Goal: Task Accomplishment & Management: Use online tool/utility

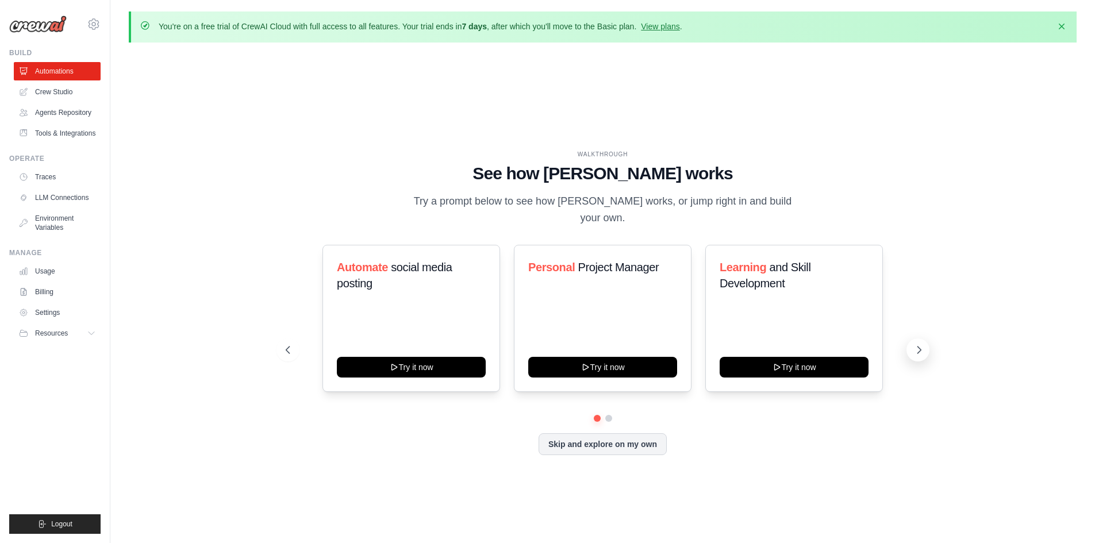
click at [915, 346] on icon at bounding box center [919, 349] width 11 height 11
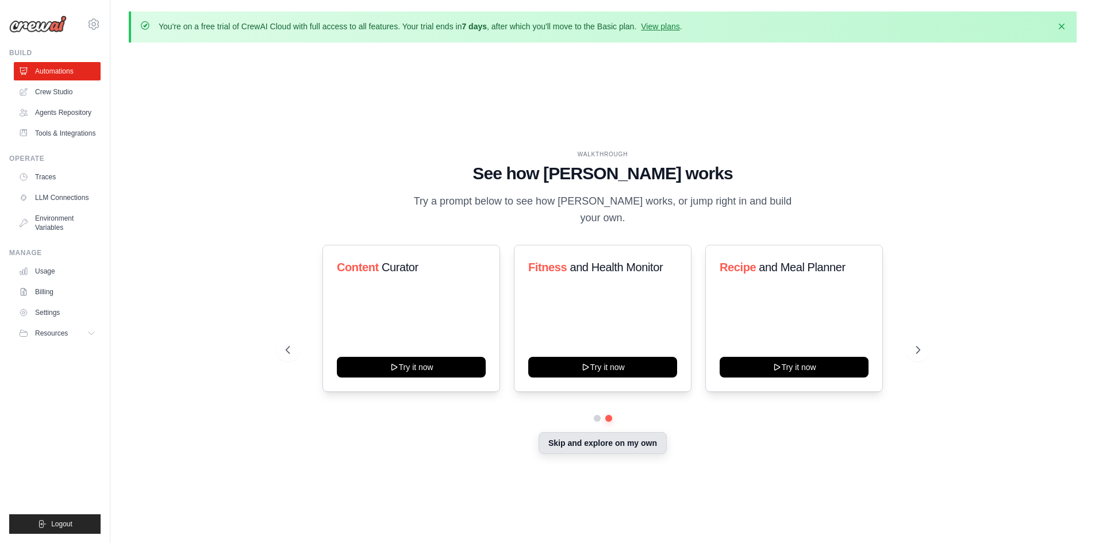
click at [655, 437] on button "Skip and explore on my own" at bounding box center [603, 443] width 128 height 22
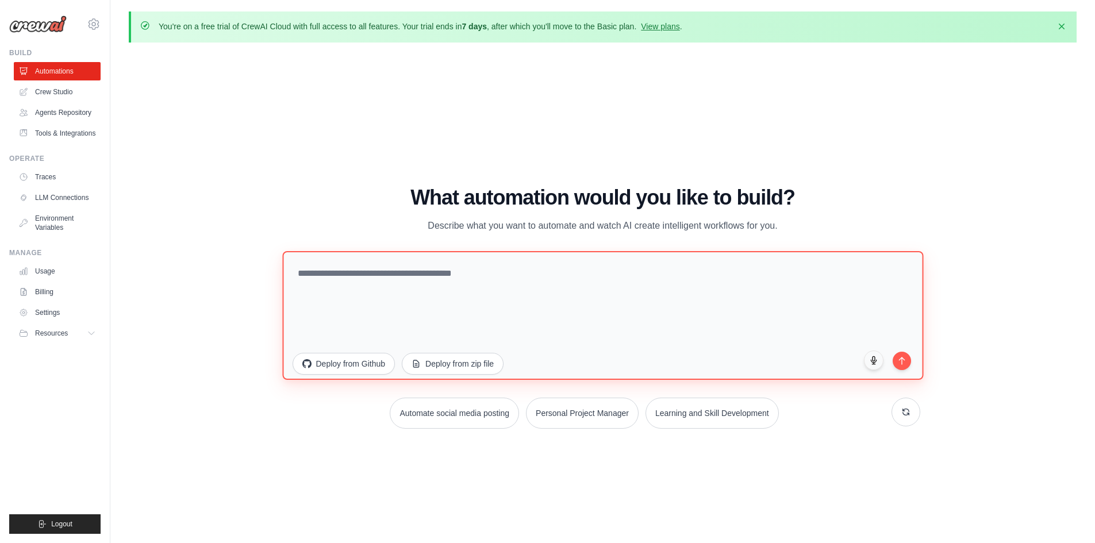
click at [509, 294] on textarea at bounding box center [602, 315] width 641 height 129
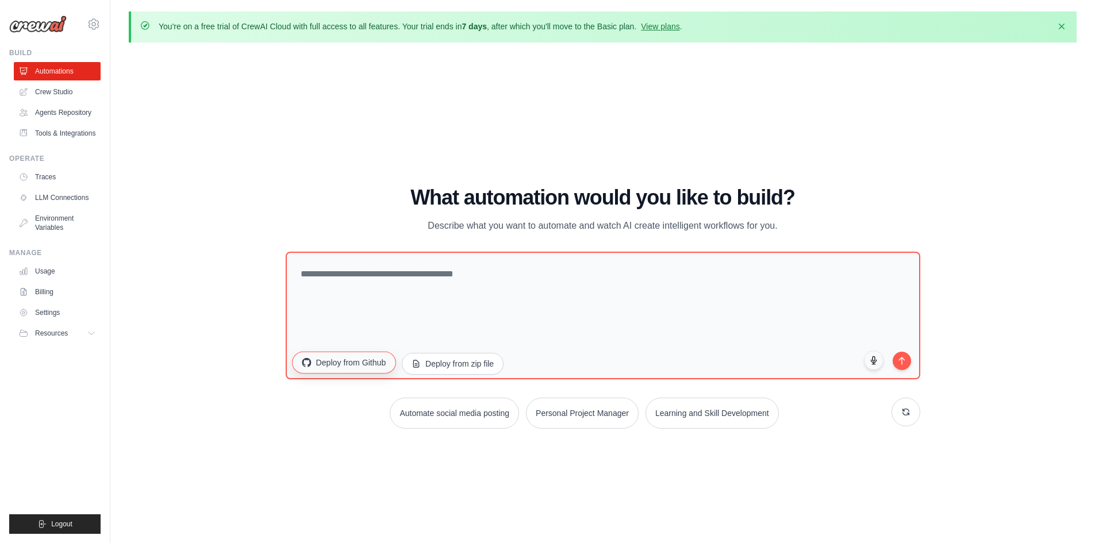
click at [333, 360] on button "Deploy from Github" at bounding box center [343, 362] width 103 height 22
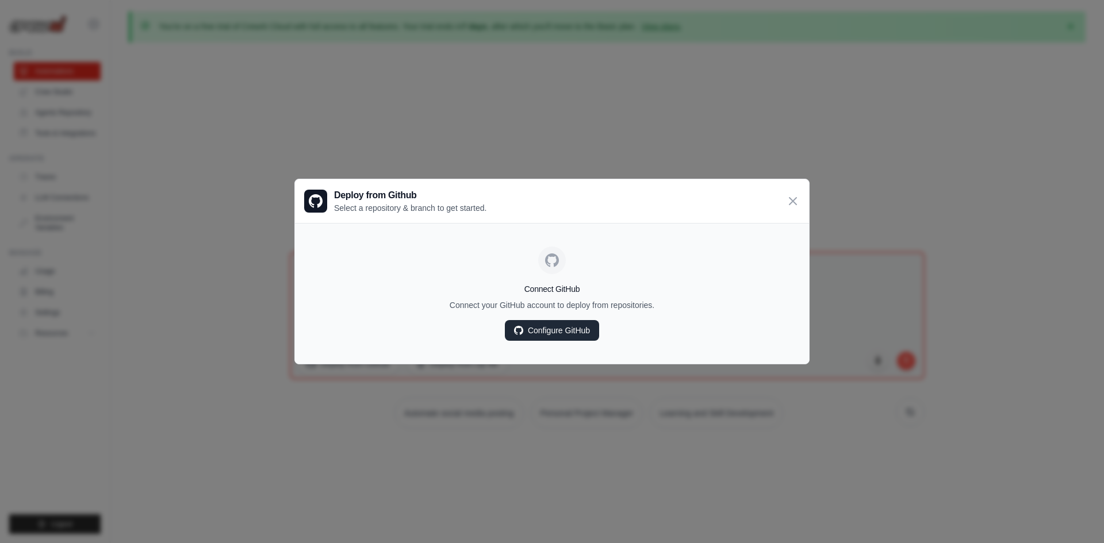
click at [531, 332] on link "Configure GitHub" at bounding box center [552, 330] width 94 height 21
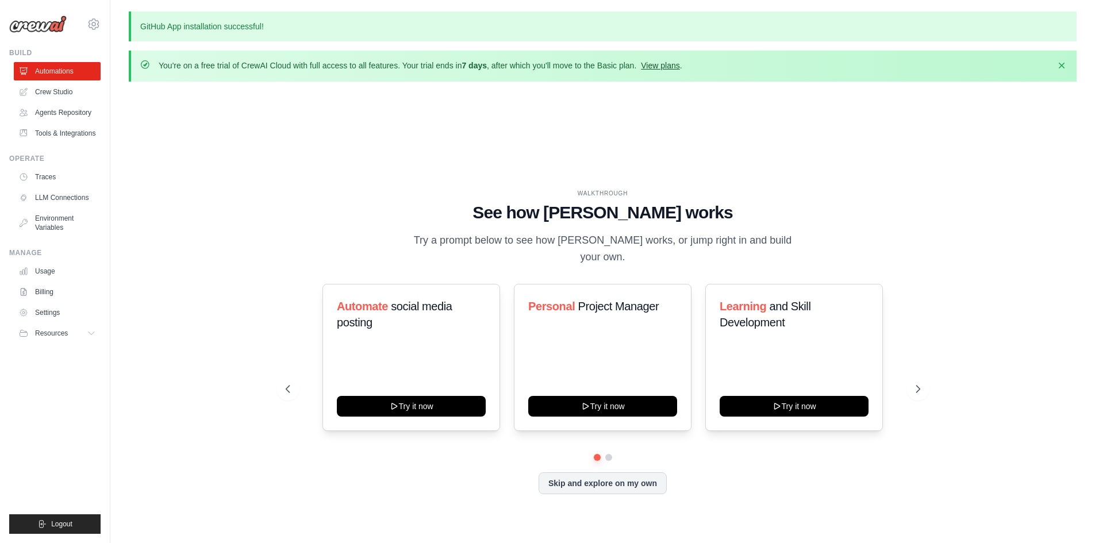
click at [650, 68] on link "View plans" at bounding box center [660, 65] width 39 height 9
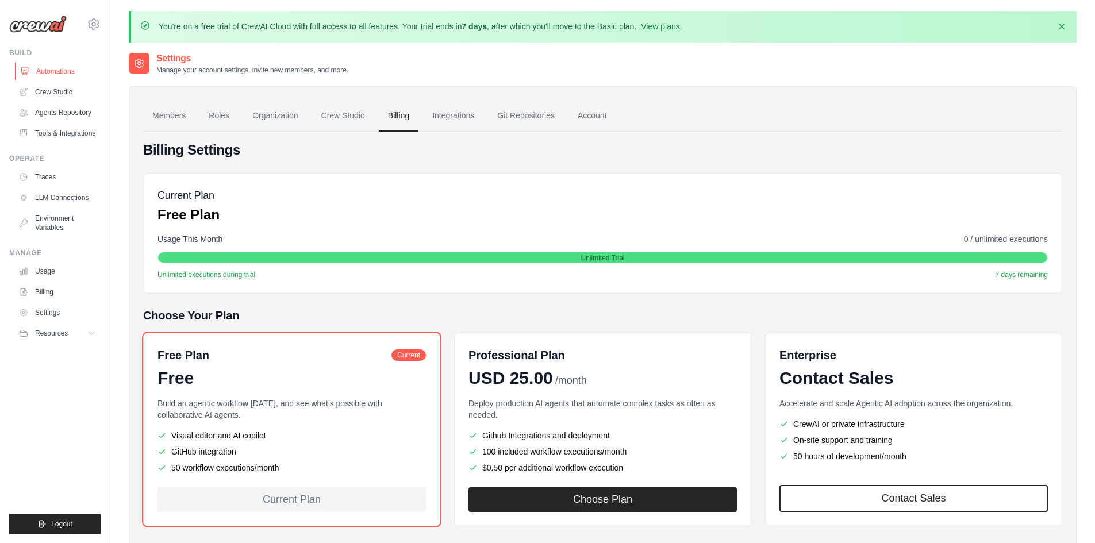
click at [63, 67] on link "Automations" at bounding box center [58, 71] width 87 height 18
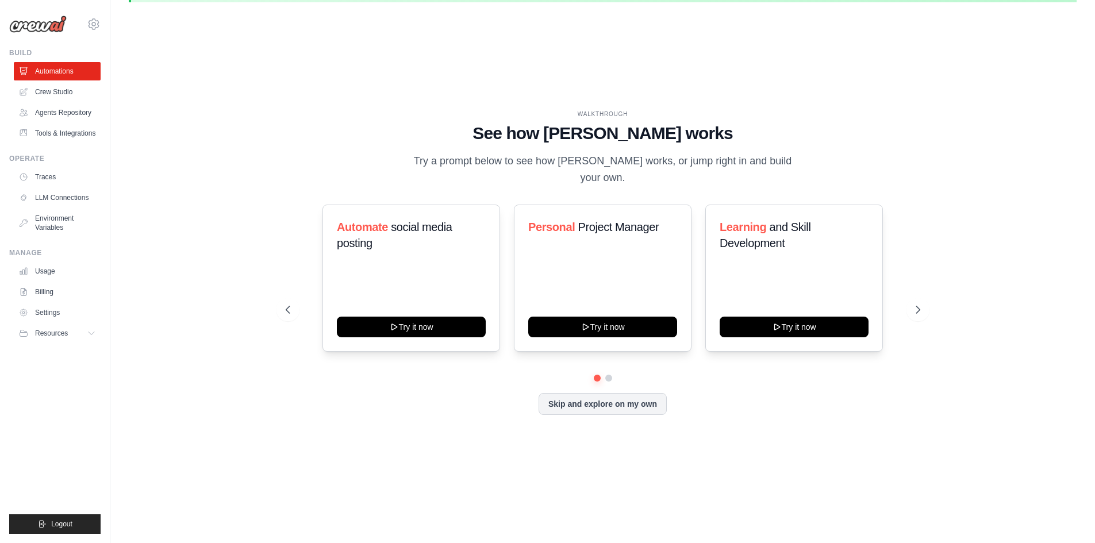
scroll to position [40, 0]
click at [560, 397] on div "Automate social media posting Try it now Personal Project Manager Try it now Le…" at bounding box center [603, 310] width 635 height 210
click at [571, 399] on button "Skip and explore on my own" at bounding box center [603, 403] width 128 height 22
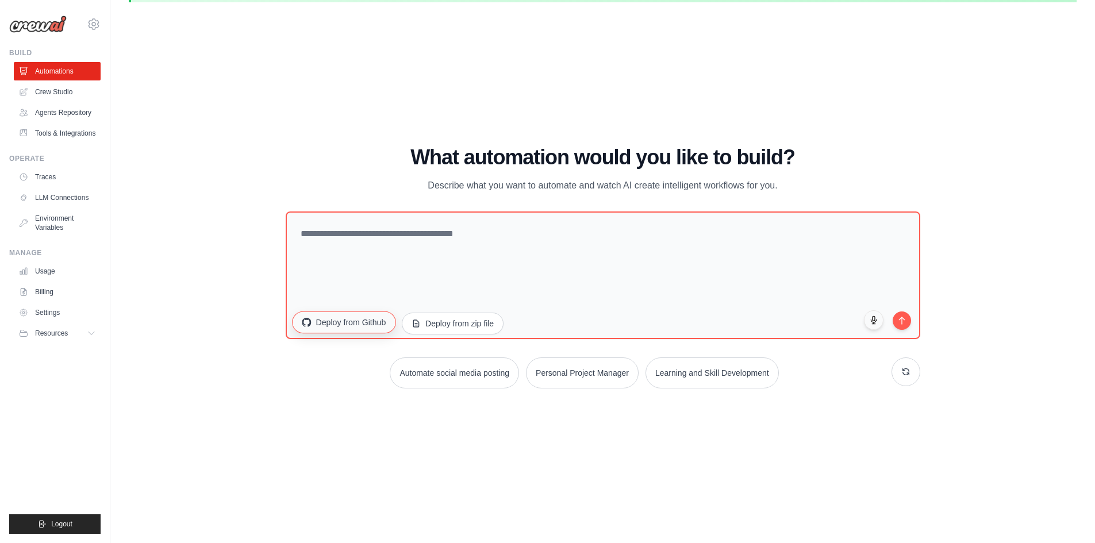
click at [343, 323] on button "Deploy from Github" at bounding box center [343, 322] width 103 height 22
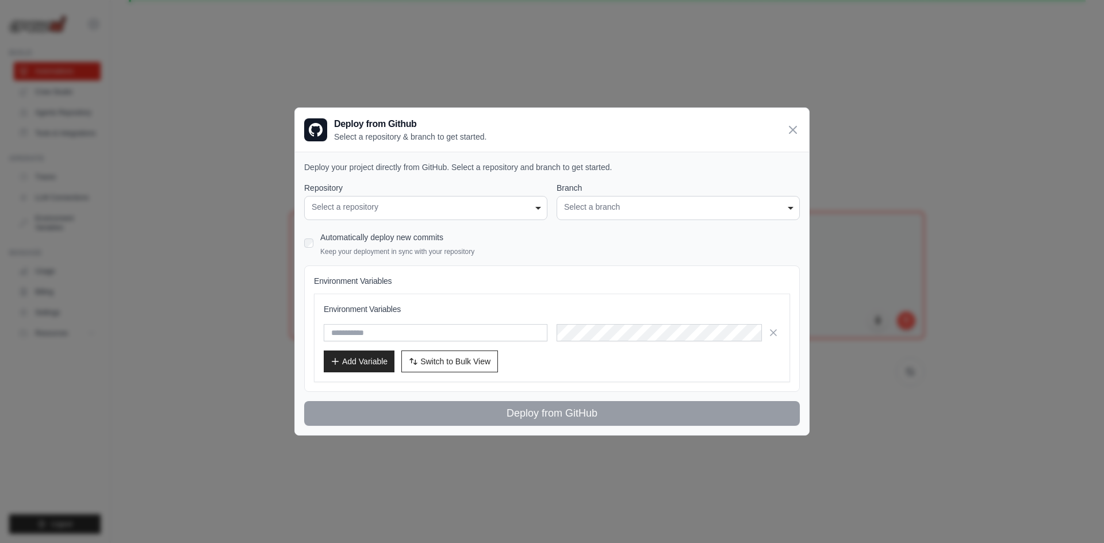
click at [411, 212] on div "Select a repository" at bounding box center [426, 207] width 228 height 12
click at [434, 206] on div "Select a repository" at bounding box center [426, 207] width 228 height 12
click at [535, 208] on div "Select a repository" at bounding box center [426, 207] width 228 height 12
click at [458, 184] on label "Repository" at bounding box center [425, 187] width 243 height 11
click at [0, 0] on select "**********" at bounding box center [0, 0] width 0 height 0
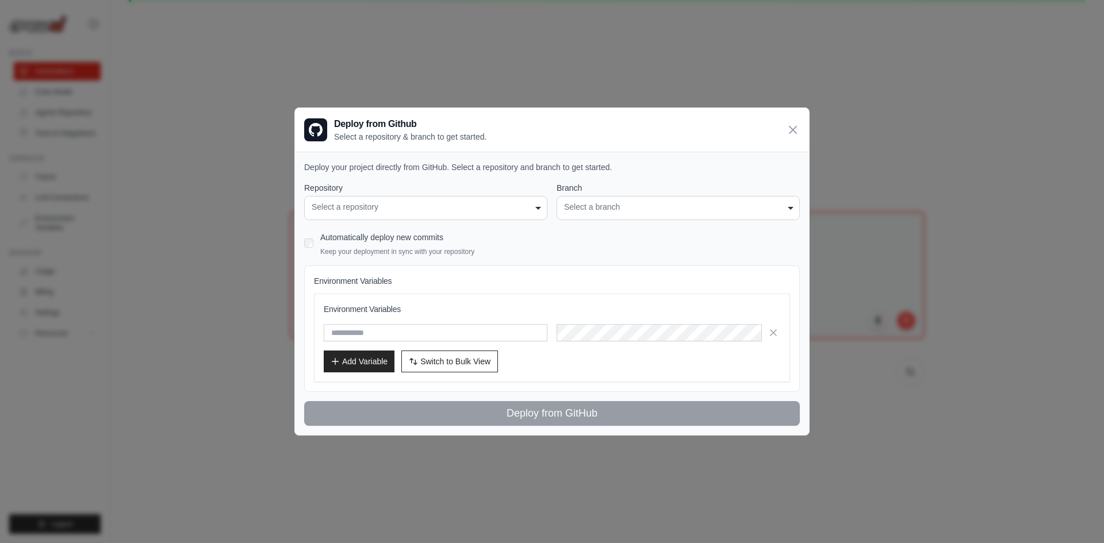
click at [439, 208] on div "Select a repository" at bounding box center [426, 207] width 228 height 12
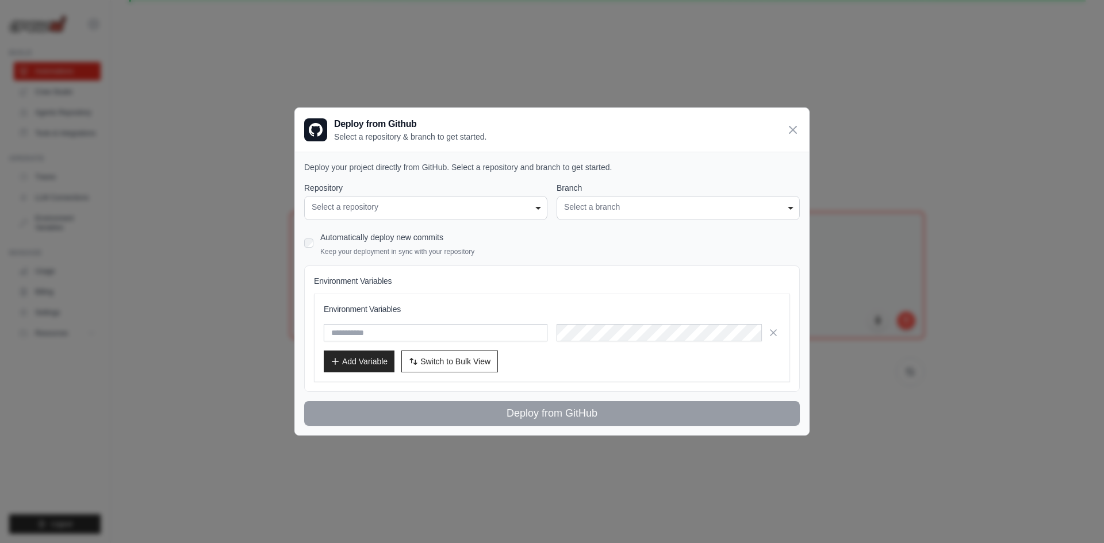
click at [439, 208] on div "Select a repository" at bounding box center [426, 207] width 228 height 12
click at [372, 208] on div "Select a repository" at bounding box center [426, 207] width 228 height 12
click at [344, 211] on div "Select a repository" at bounding box center [426, 207] width 228 height 12
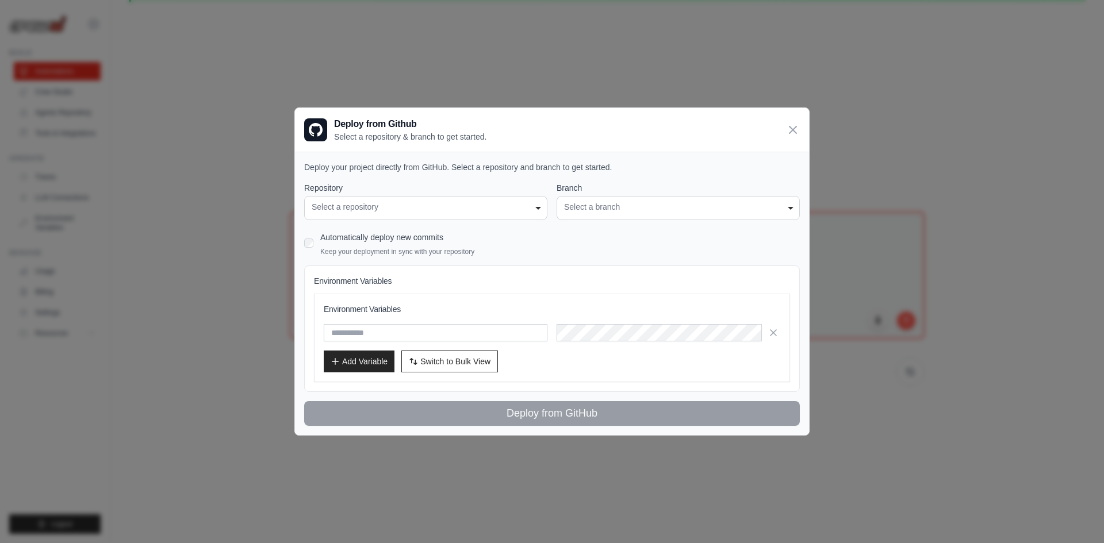
click at [344, 211] on div "Select a repository" at bounding box center [426, 207] width 228 height 12
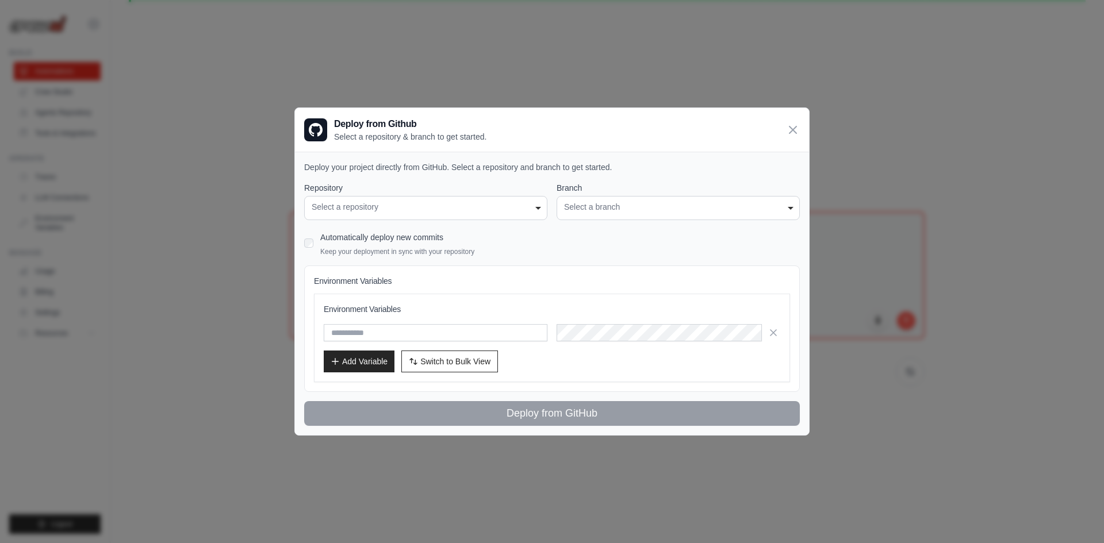
click at [631, 216] on div "**********" at bounding box center [678, 208] width 243 height 24
click at [628, 214] on div "**********" at bounding box center [678, 208] width 243 height 24
click at [507, 211] on div "Select a repository" at bounding box center [426, 207] width 228 height 12
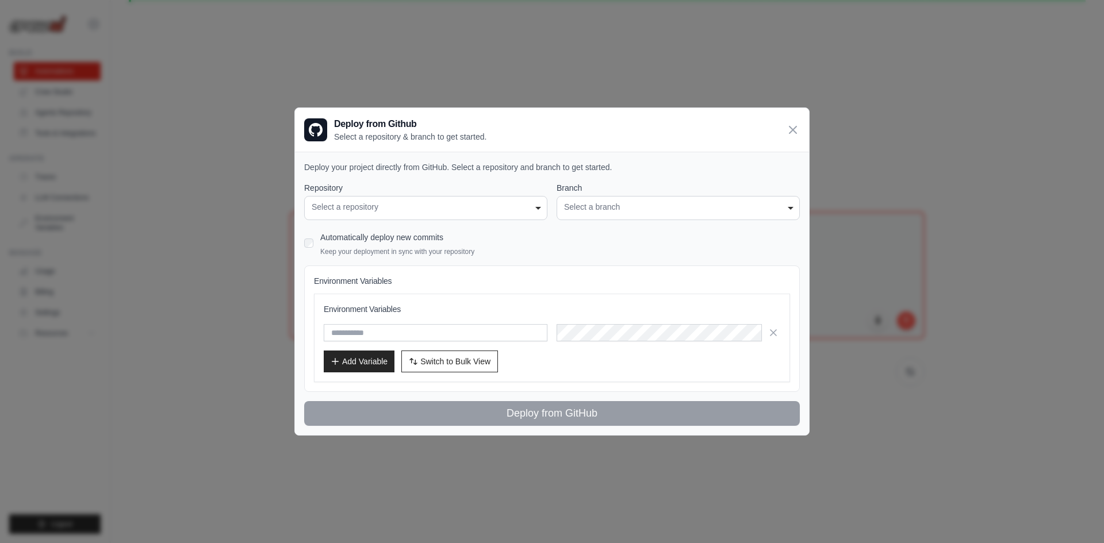
click at [507, 211] on div "Select a repository" at bounding box center [426, 207] width 228 height 12
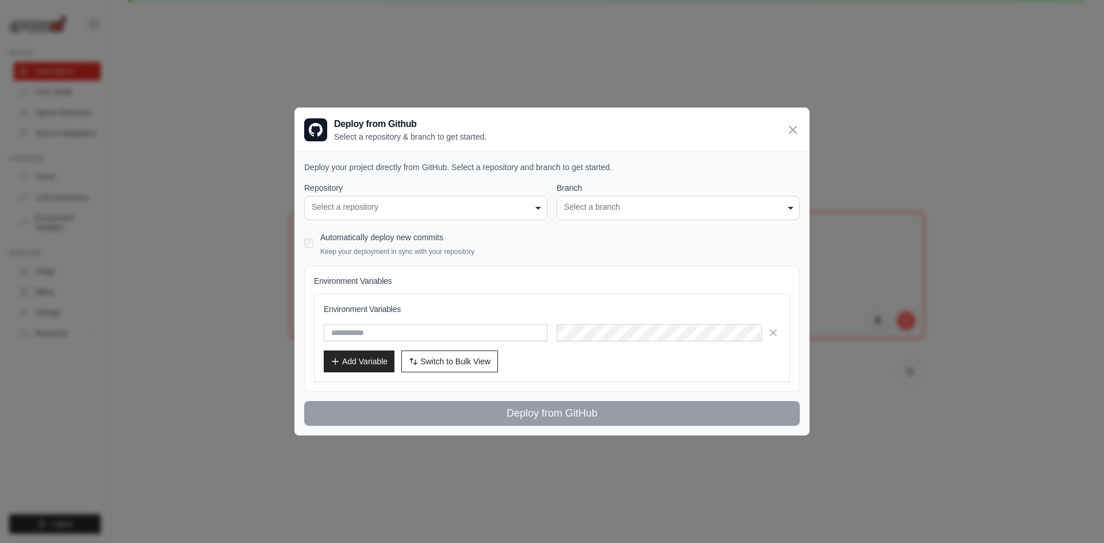
click at [506, 212] on div "Select a repository" at bounding box center [426, 207] width 228 height 12
click at [331, 209] on div "Select a repository" at bounding box center [426, 207] width 228 height 12
click at [259, 189] on div "**********" at bounding box center [552, 271] width 1104 height 543
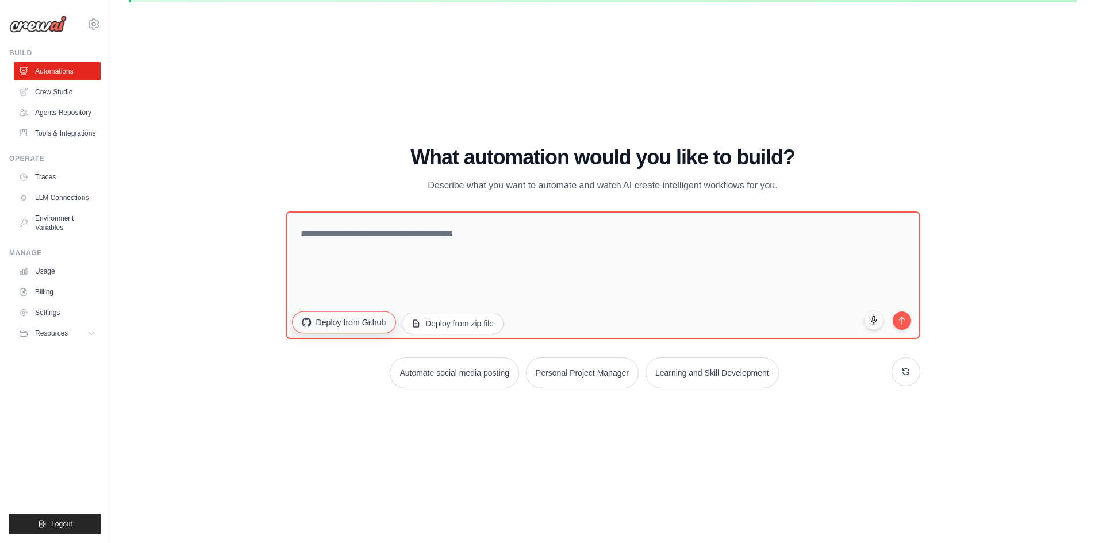
click at [321, 320] on button "Deploy from Github" at bounding box center [343, 322] width 103 height 22
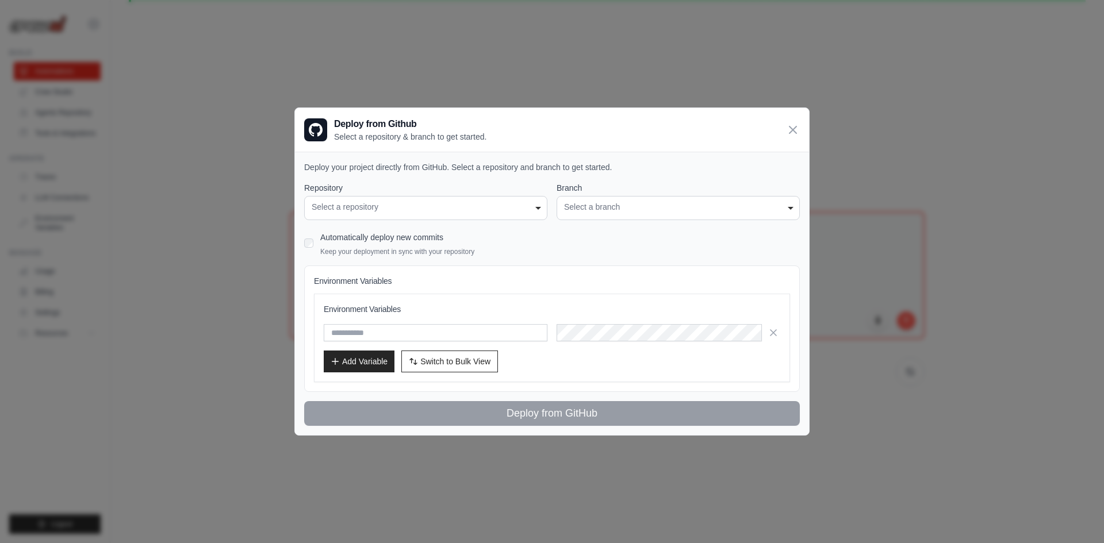
click at [417, 204] on div "Select a repository" at bounding box center [426, 207] width 228 height 12
click at [532, 209] on div "Select a repository" at bounding box center [426, 207] width 228 height 12
click at [534, 209] on div "Select a repository" at bounding box center [426, 207] width 228 height 12
click at [537, 209] on div "Select a repository" at bounding box center [426, 207] width 228 height 12
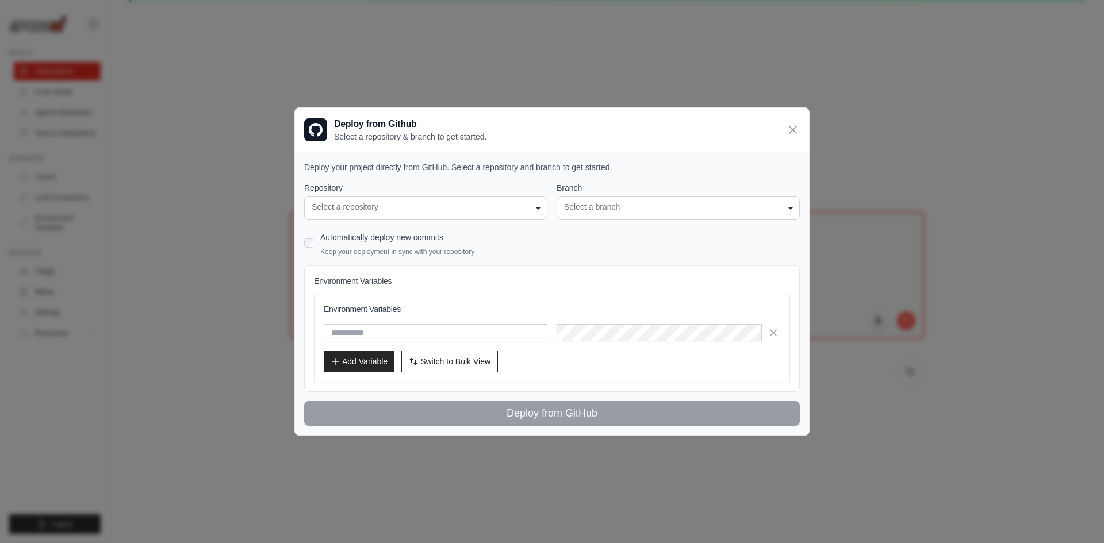
click at [537, 209] on div "Select a repository" at bounding box center [426, 207] width 228 height 12
click at [536, 208] on div "Select a repository" at bounding box center [426, 207] width 228 height 12
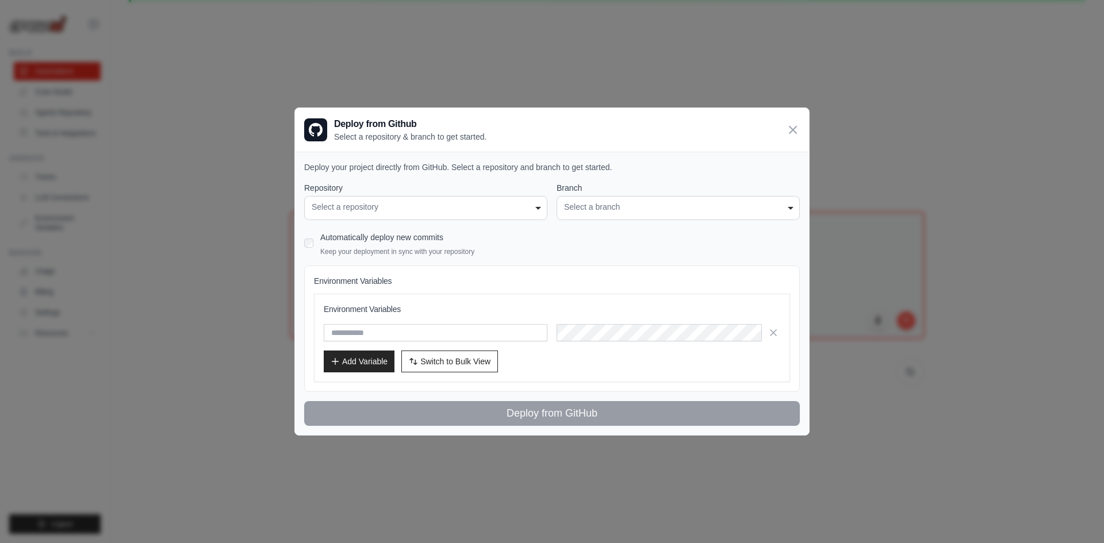
click at [538, 208] on div "Select a repository" at bounding box center [426, 207] width 228 height 12
click at [651, 202] on div "Select a branch" at bounding box center [678, 207] width 228 height 12
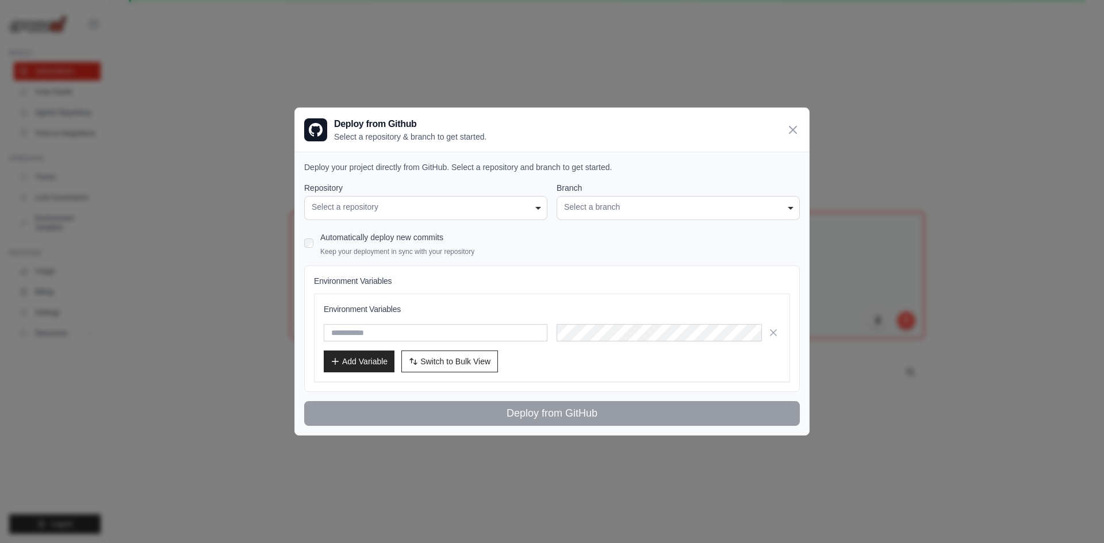
drag, startPoint x: 652, startPoint y: 202, endPoint x: 677, endPoint y: 206, distance: 25.0
click at [653, 202] on div "Select a branch" at bounding box center [678, 207] width 228 height 12
click at [789, 207] on div "Select a branch" at bounding box center [678, 207] width 228 height 12
click at [788, 128] on icon at bounding box center [793, 129] width 14 height 14
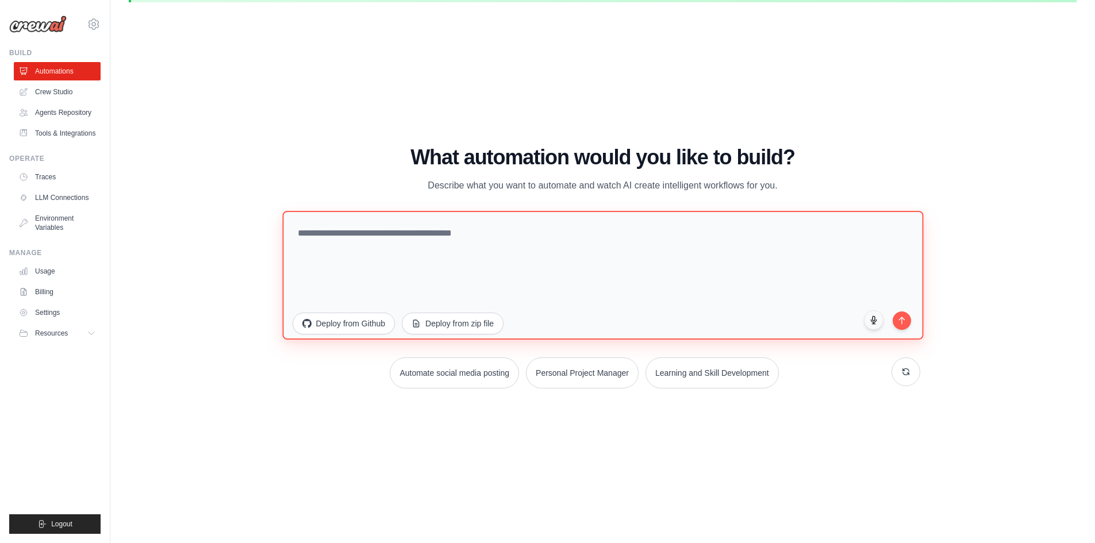
click at [466, 234] on textarea at bounding box center [602, 274] width 641 height 129
paste textarea "**********"
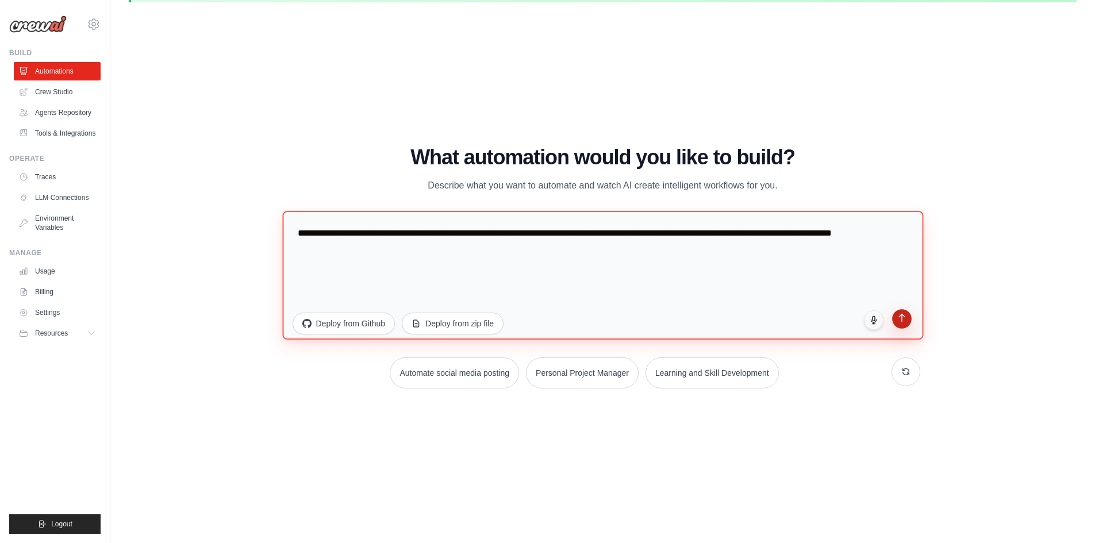
type textarea "**********"
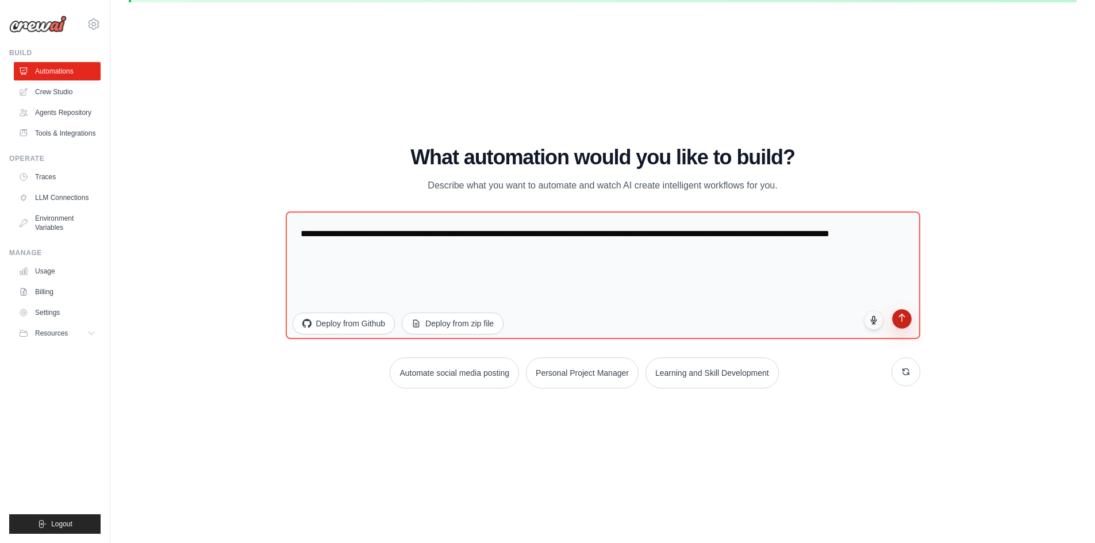
click at [899, 325] on button "submit" at bounding box center [902, 319] width 20 height 20
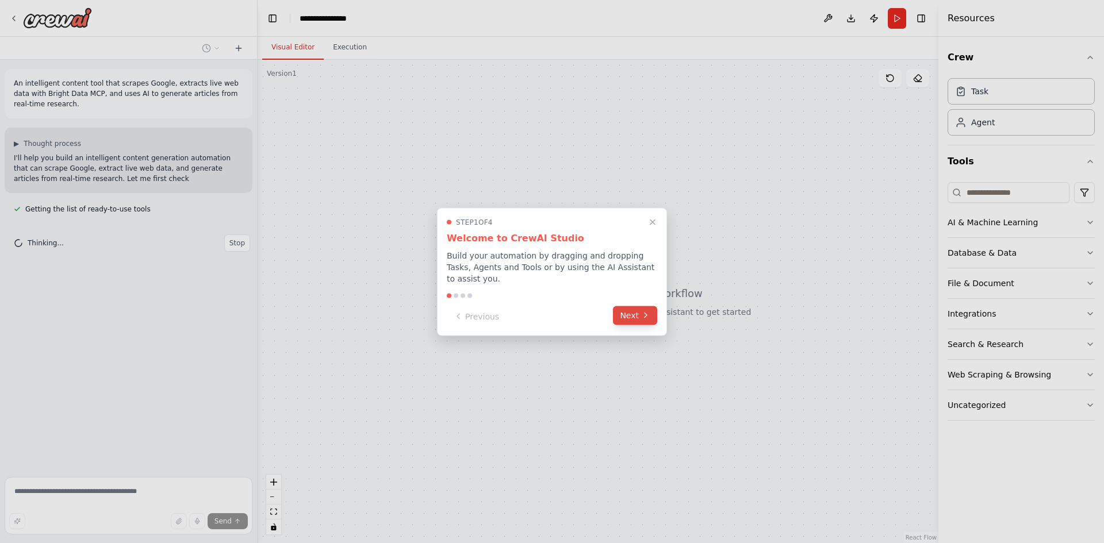
click at [634, 313] on button "Next" at bounding box center [635, 315] width 44 height 19
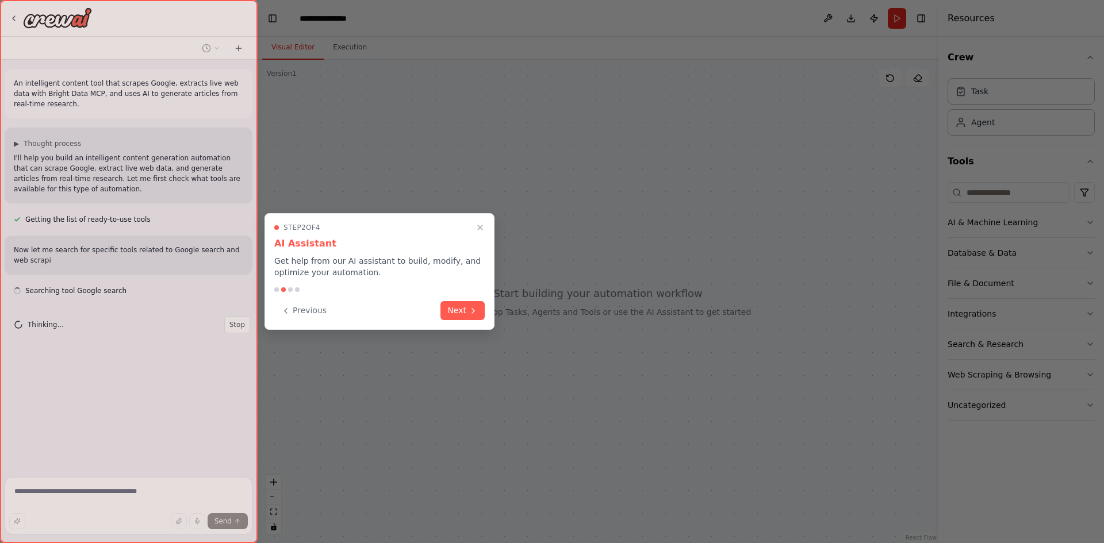
click at [465, 303] on button "Next" at bounding box center [462, 310] width 44 height 19
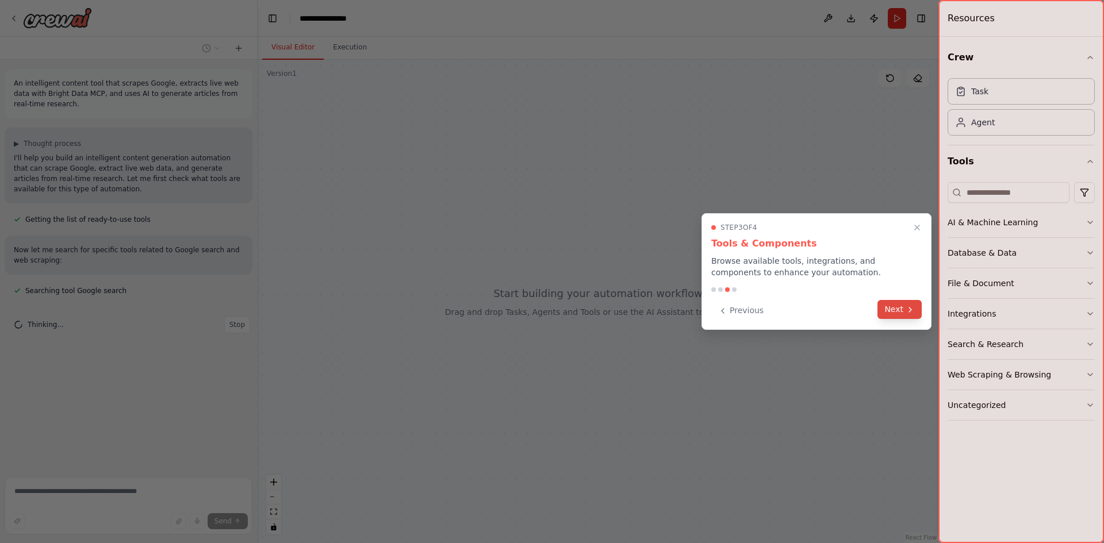
click at [889, 315] on button "Next" at bounding box center [899, 309] width 44 height 19
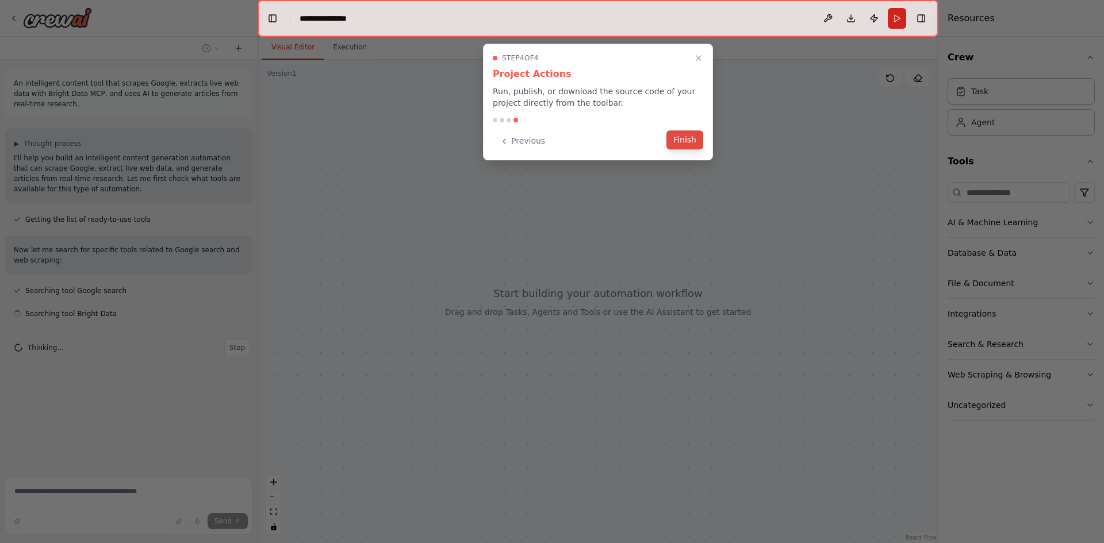
click at [690, 136] on button "Finish" at bounding box center [684, 140] width 37 height 19
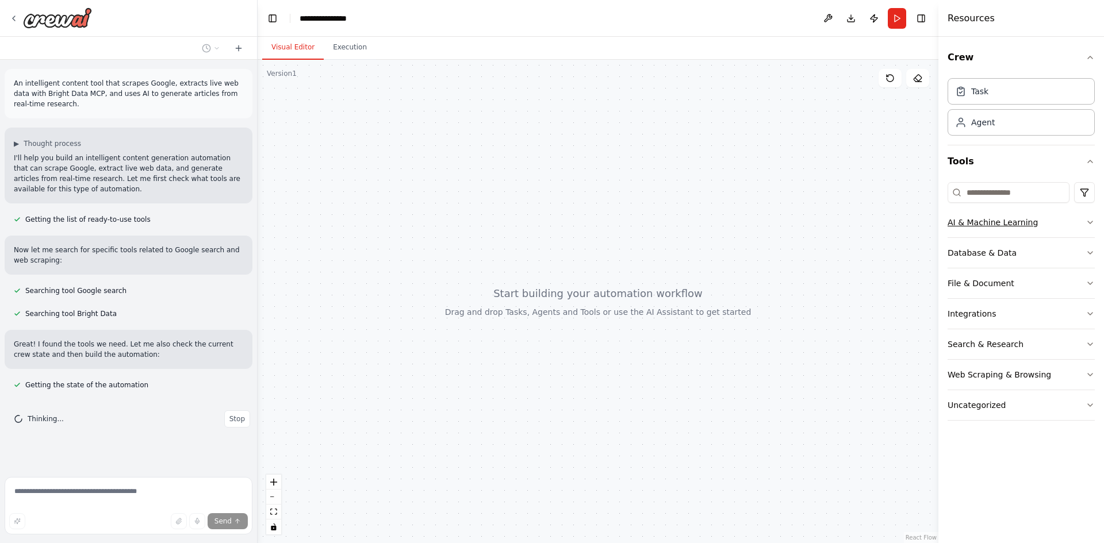
click at [1084, 220] on button "AI & Machine Learning" at bounding box center [1020, 223] width 147 height 30
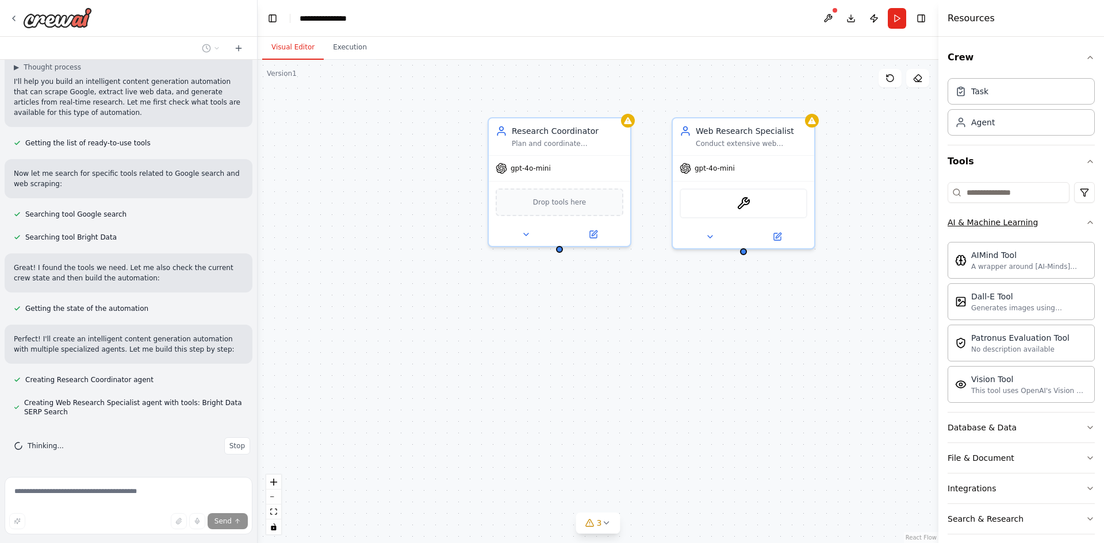
scroll to position [109, 0]
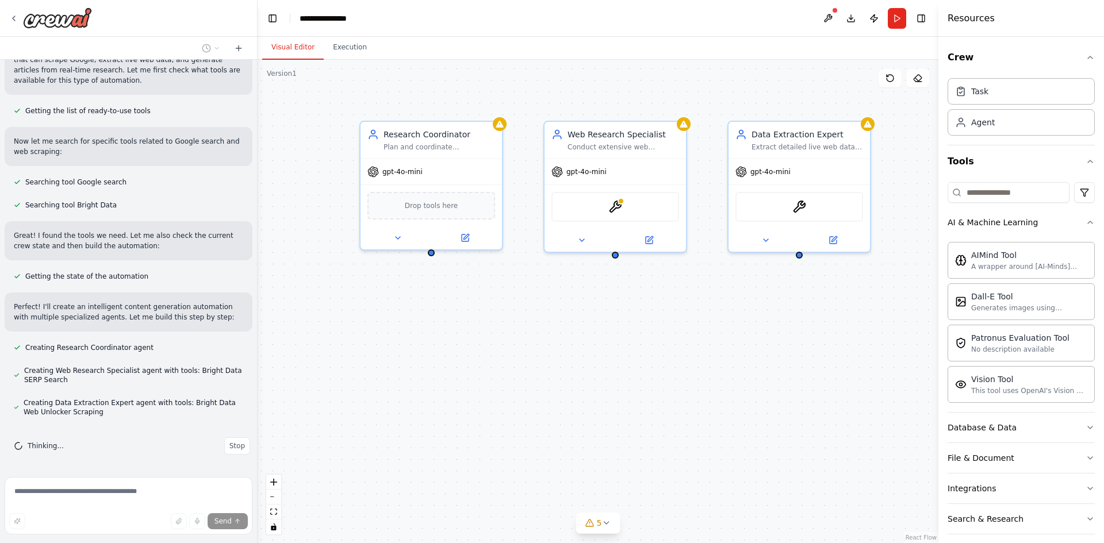
drag, startPoint x: 788, startPoint y: 335, endPoint x: 634, endPoint y: 335, distance: 154.7
click at [634, 335] on div "Research Coordinator Plan and coordinate comprehensive research on {topic} by i…" at bounding box center [598, 302] width 681 height 484
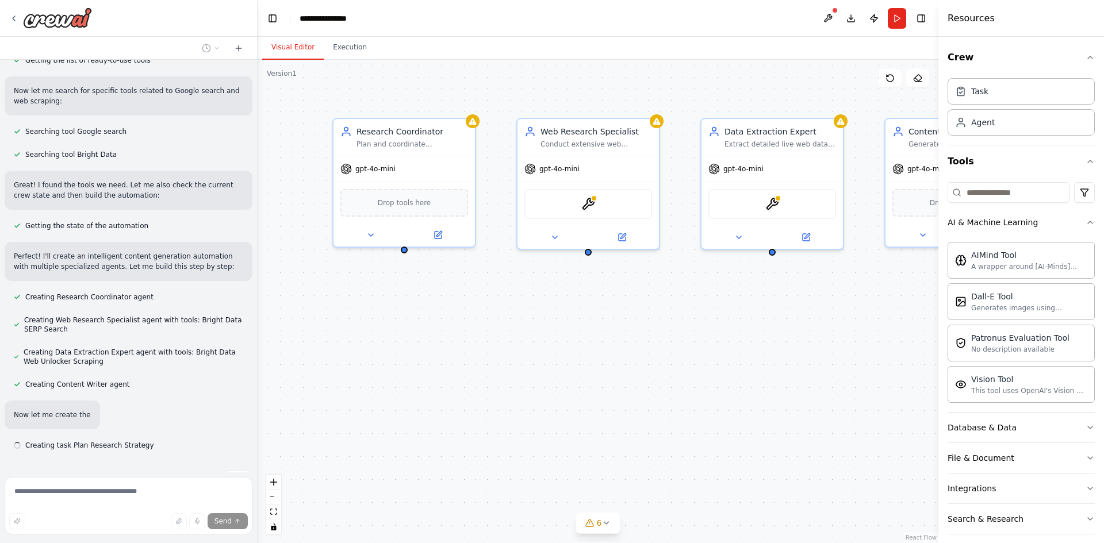
scroll to position [193, 0]
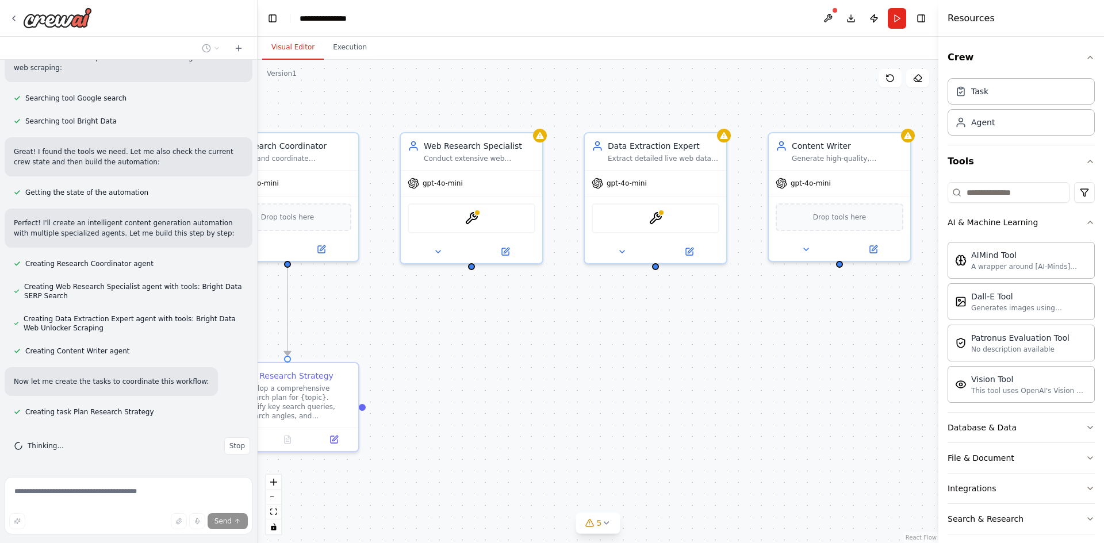
drag, startPoint x: 639, startPoint y: 349, endPoint x: 527, endPoint y: 363, distance: 112.4
click at [527, 363] on div ".deletable-edge-delete-btn { width: 20px; height: 20px; border: 0px solid #ffff…" at bounding box center [598, 302] width 681 height 484
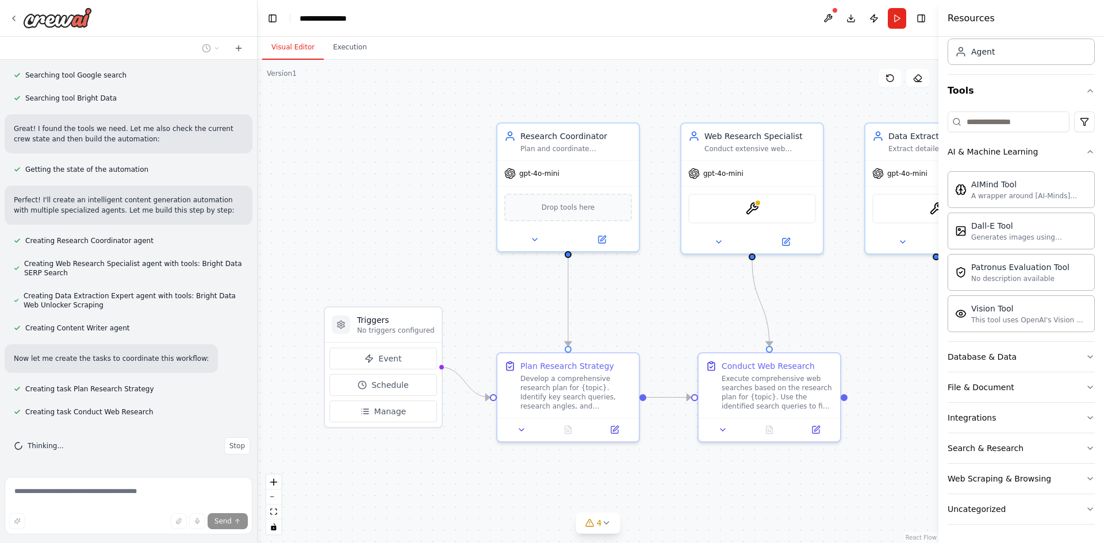
scroll to position [239, 0]
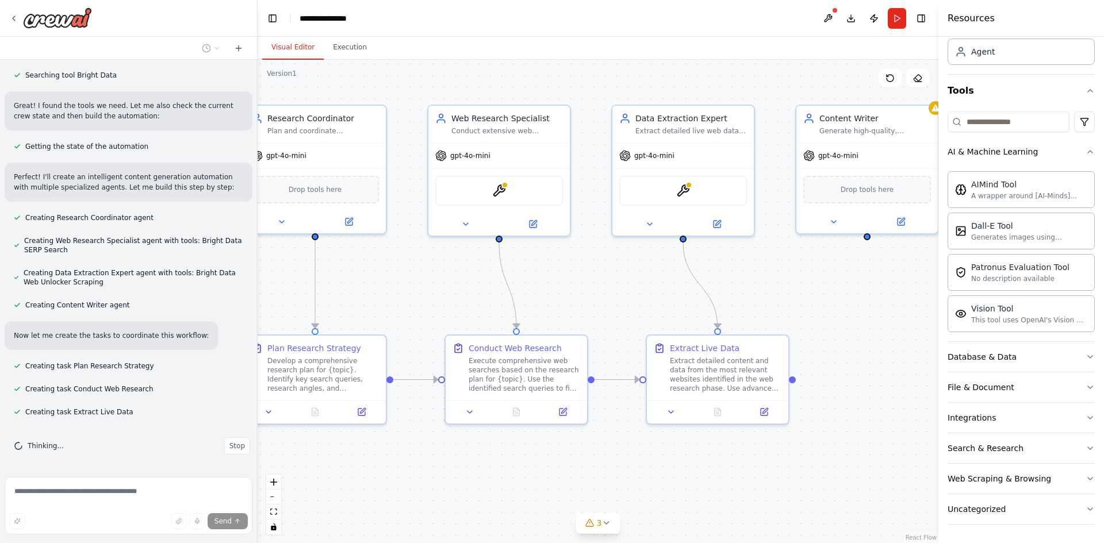
drag, startPoint x: 429, startPoint y: 313, endPoint x: 447, endPoint y: 286, distance: 32.1
click at [447, 286] on div ".deletable-edge-delete-btn { width: 20px; height: 20px; border: 0px solid #ffff…" at bounding box center [598, 302] width 681 height 484
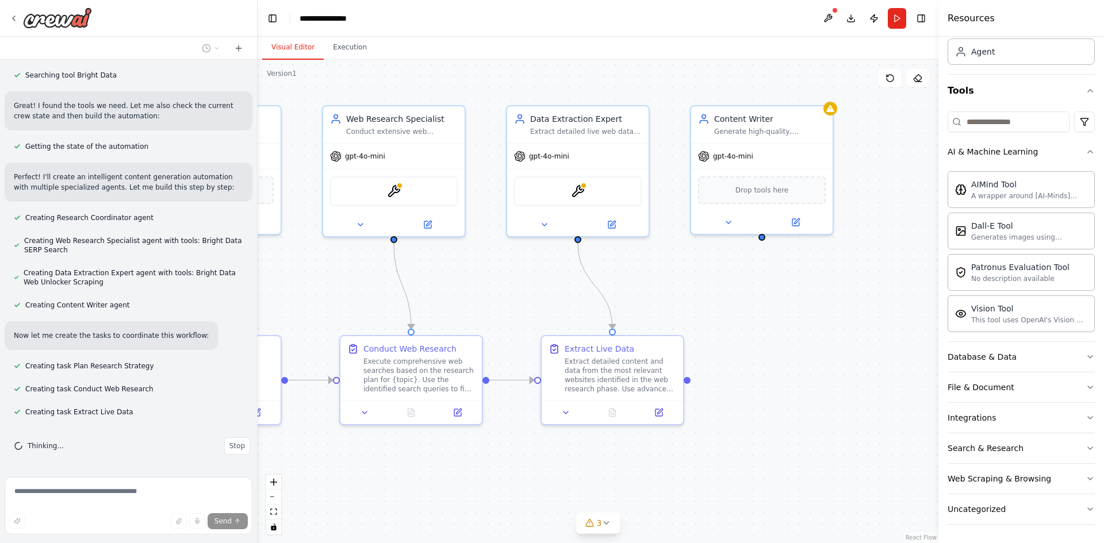
drag, startPoint x: 654, startPoint y: 297, endPoint x: 552, endPoint y: 297, distance: 101.8
click at [552, 297] on div ".deletable-edge-delete-btn { width: 20px; height: 20px; border: 0px solid #ffff…" at bounding box center [598, 302] width 681 height 484
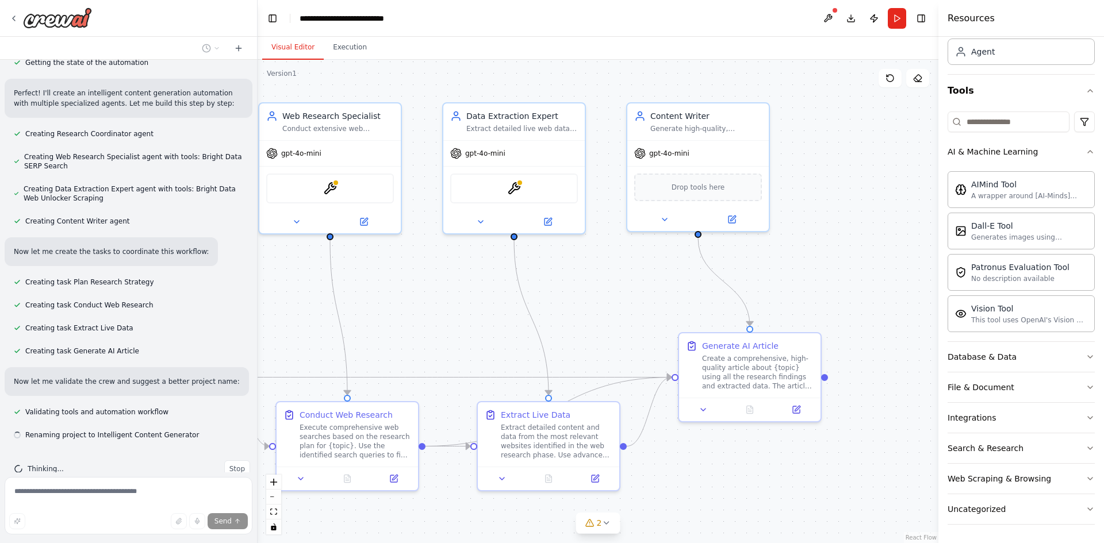
scroll to position [346, 0]
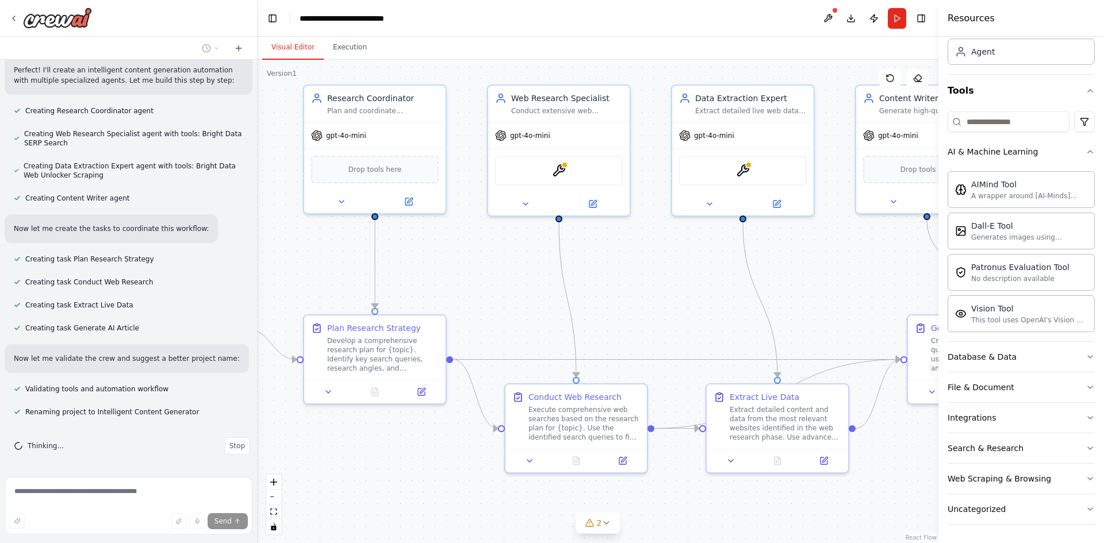
drag, startPoint x: 684, startPoint y: 314, endPoint x: 849, endPoint y: 294, distance: 166.9
click at [849, 294] on div ".deletable-edge-delete-btn { width: 20px; height: 20px; border: 0px solid #ffff…" at bounding box center [598, 302] width 681 height 484
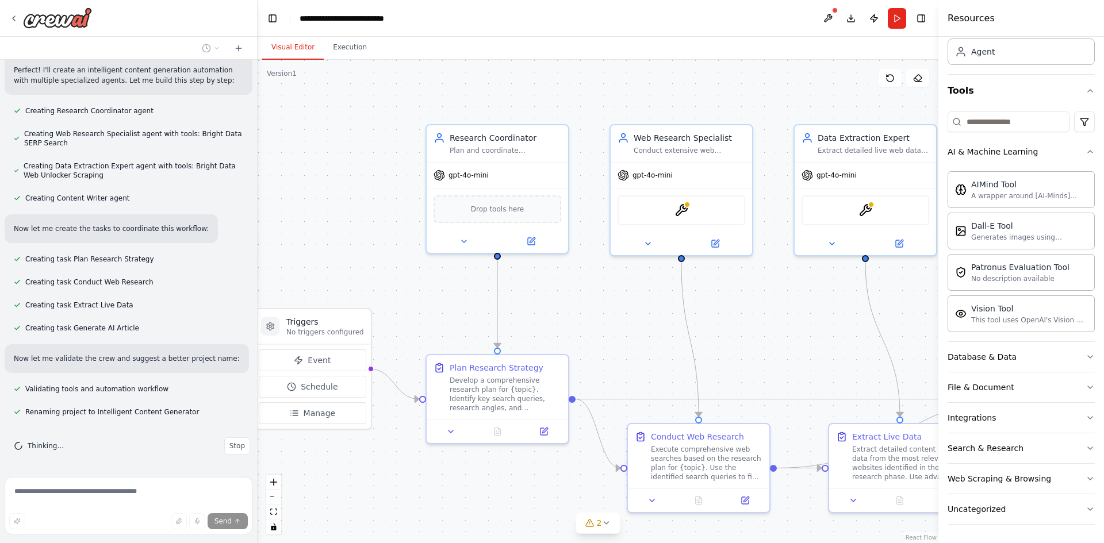
drag, startPoint x: 503, startPoint y: 300, endPoint x: 723, endPoint y: 327, distance: 221.9
click at [723, 327] on div ".deletable-edge-delete-btn { width: 20px; height: 20px; border: 0px solid #ffff…" at bounding box center [598, 302] width 681 height 484
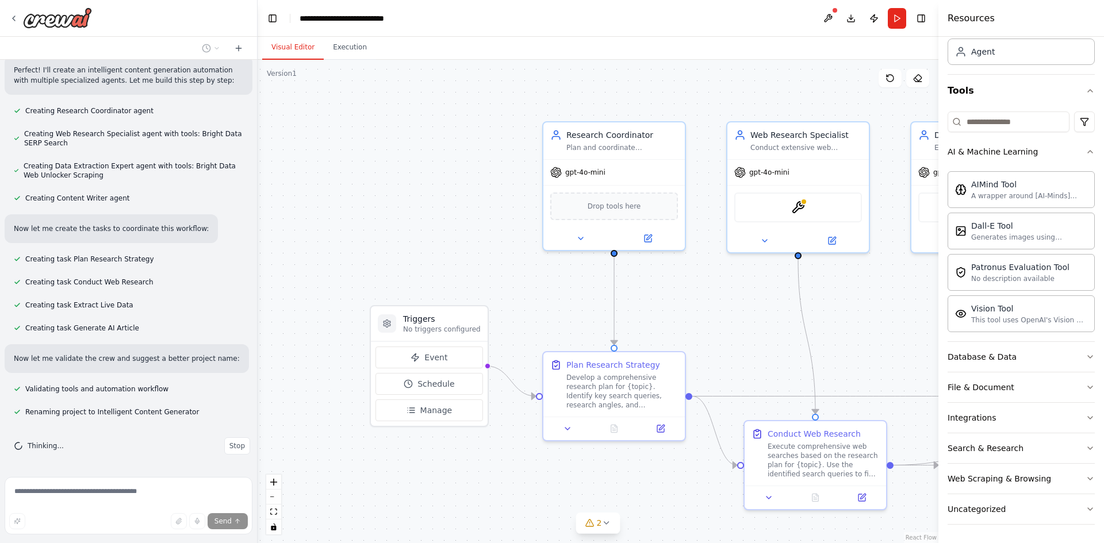
scroll to position [373, 0]
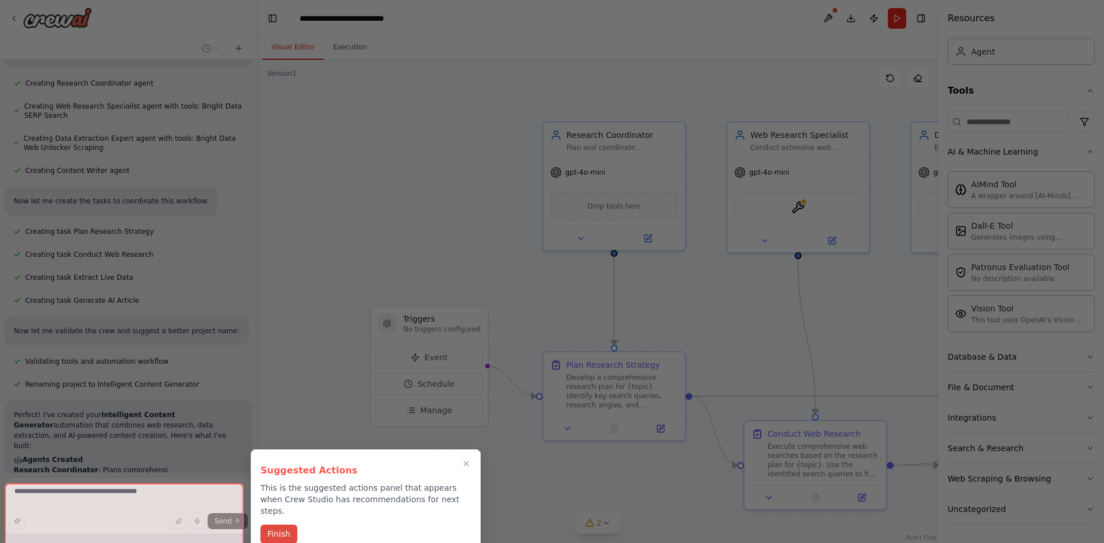
click at [283, 525] on button "Finish" at bounding box center [278, 534] width 37 height 19
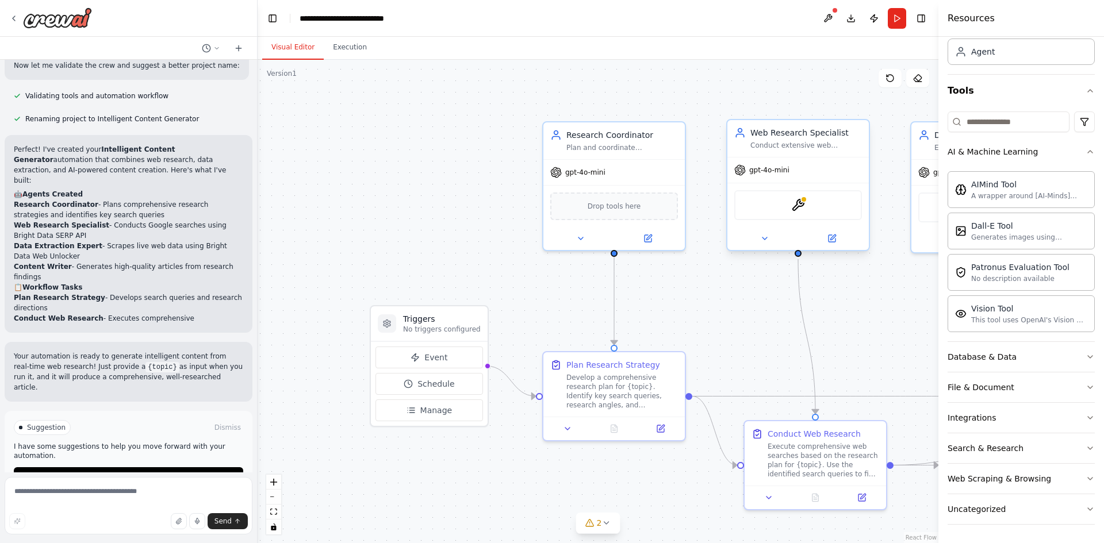
click at [781, 212] on div "BrightDataSearchTool" at bounding box center [798, 205] width 128 height 30
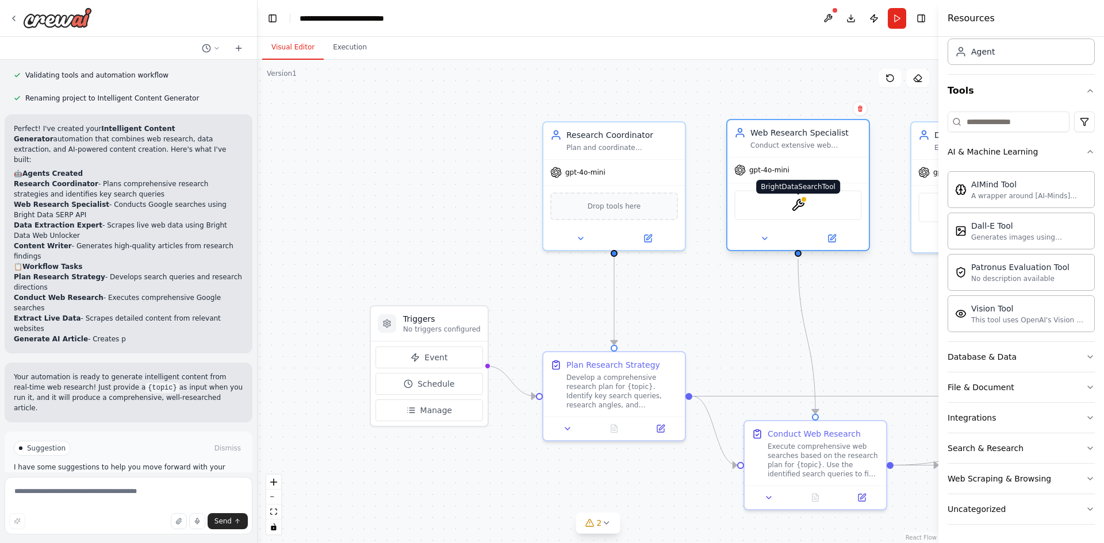
click at [794, 206] on img at bounding box center [798, 205] width 14 height 14
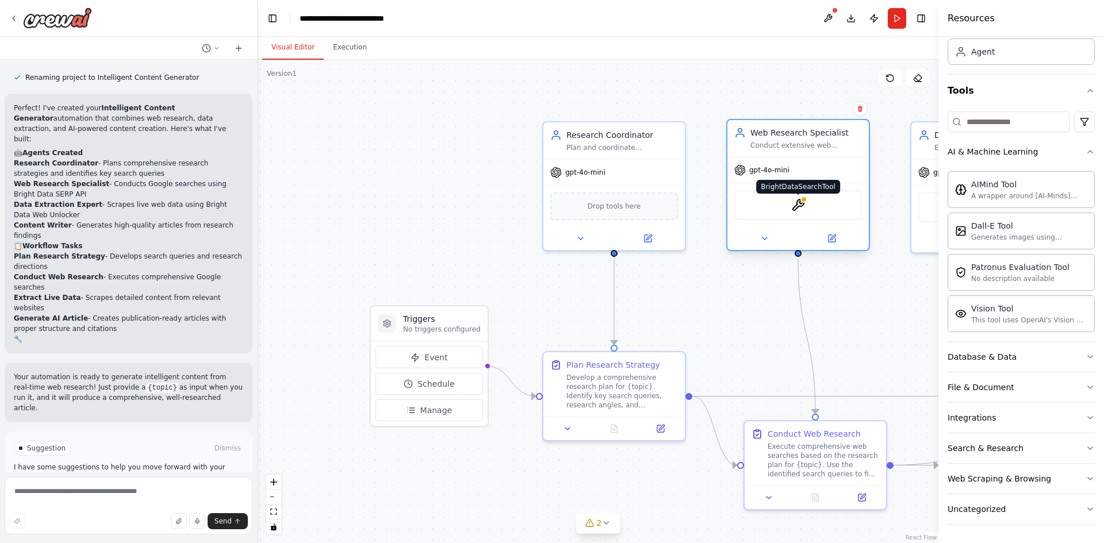
click at [794, 206] on img at bounding box center [798, 205] width 14 height 14
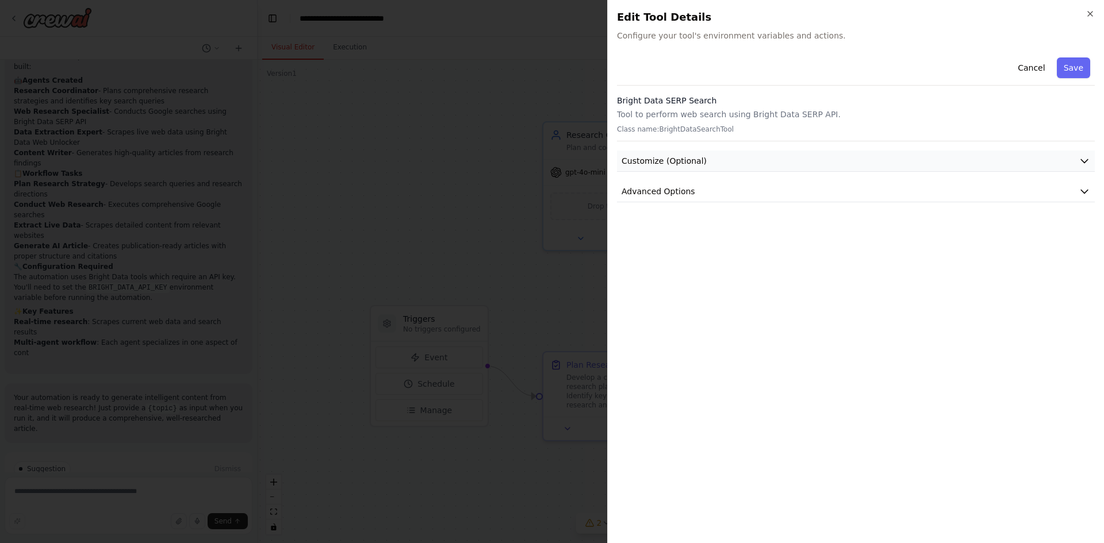
click at [799, 163] on button "Customize (Optional)" at bounding box center [856, 161] width 478 height 21
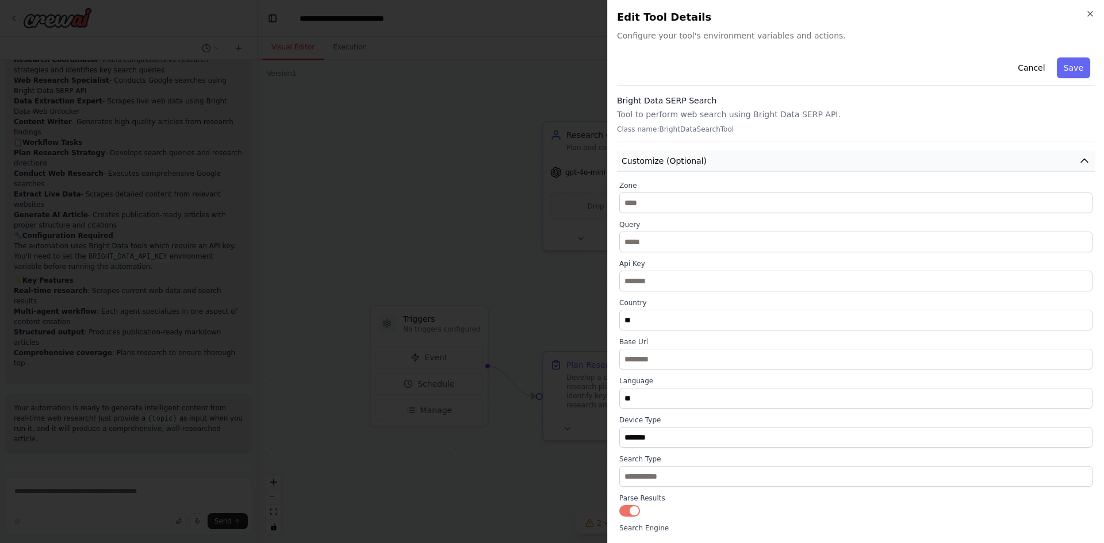
scroll to position [794, 0]
click at [799, 163] on button "Customize (Optional)" at bounding box center [856, 161] width 478 height 21
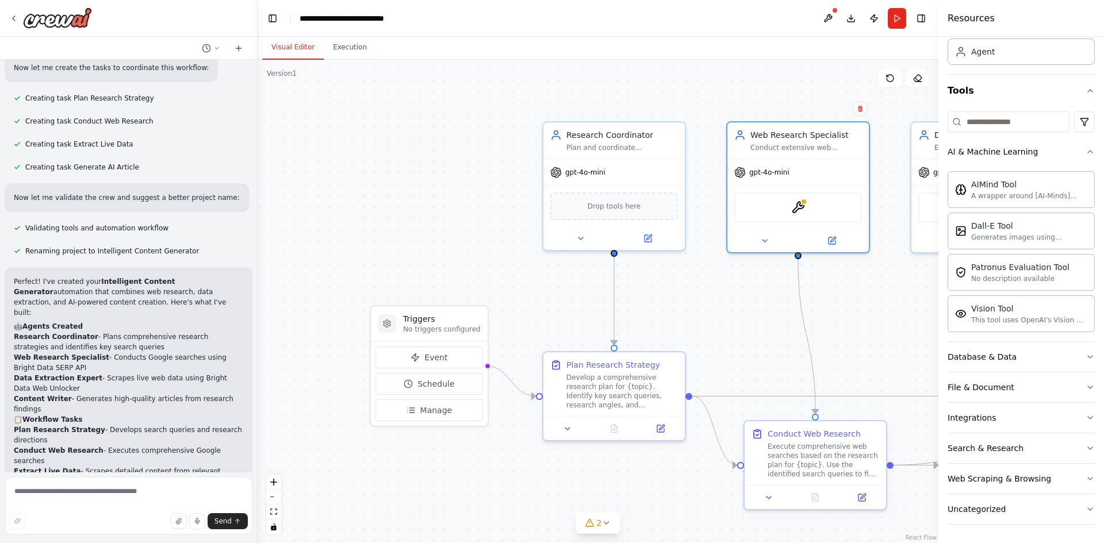
scroll to position [679, 0]
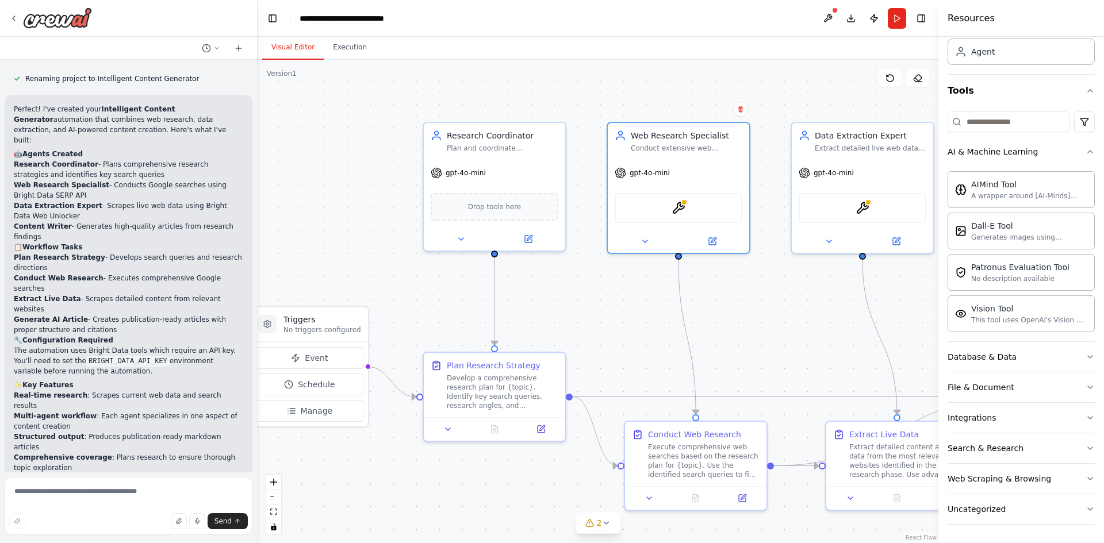
drag, startPoint x: 503, startPoint y: 281, endPoint x: 375, endPoint y: 281, distance: 128.2
click at [375, 281] on div ".deletable-edge-delete-btn { width: 20px; height: 20px; border: 0px solid #ffff…" at bounding box center [598, 302] width 681 height 484
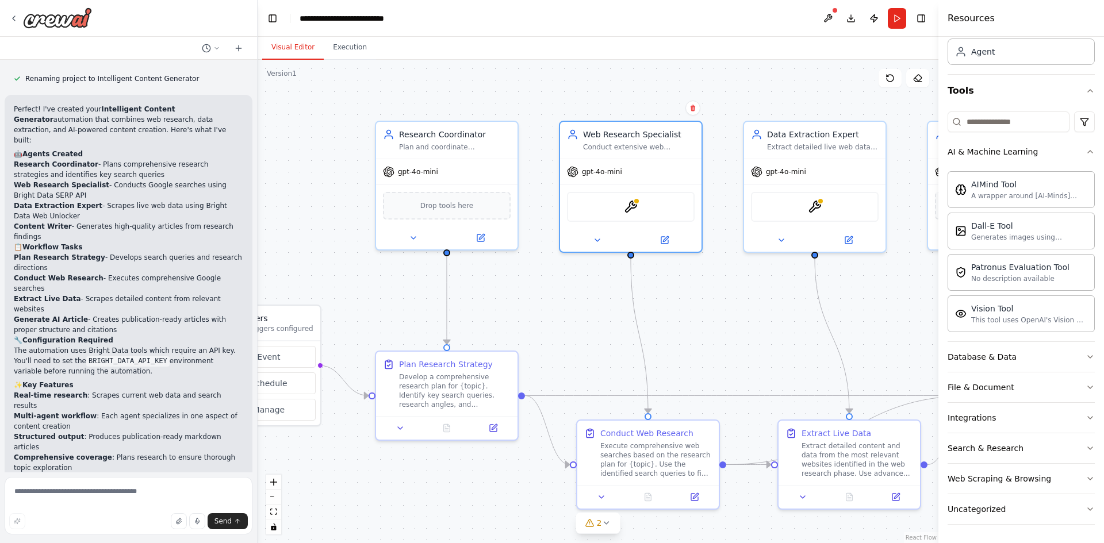
drag, startPoint x: 599, startPoint y: 300, endPoint x: 473, endPoint y: 287, distance: 126.5
click at [474, 287] on div ".deletable-edge-delete-btn { width: 20px; height: 20px; border: 0px solid #ffff…" at bounding box center [598, 302] width 681 height 484
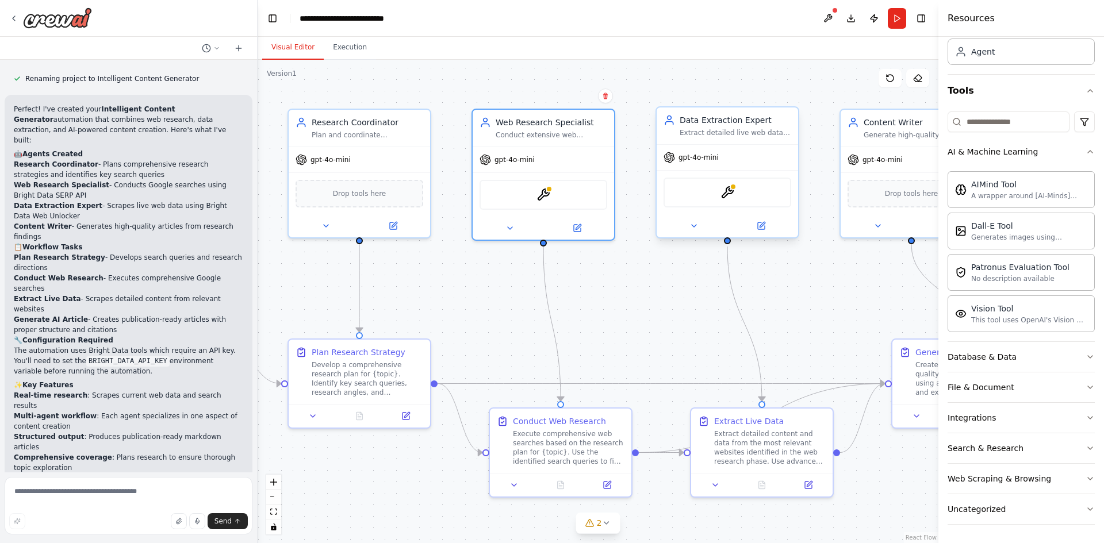
click at [715, 194] on div "BrightDataWebUnlockerTool" at bounding box center [727, 193] width 128 height 30
click at [714, 194] on div "BrightDataWebUnlockerTool" at bounding box center [727, 193] width 128 height 30
click at [730, 194] on img at bounding box center [727, 193] width 14 height 14
click at [727, 193] on img at bounding box center [727, 193] width 14 height 14
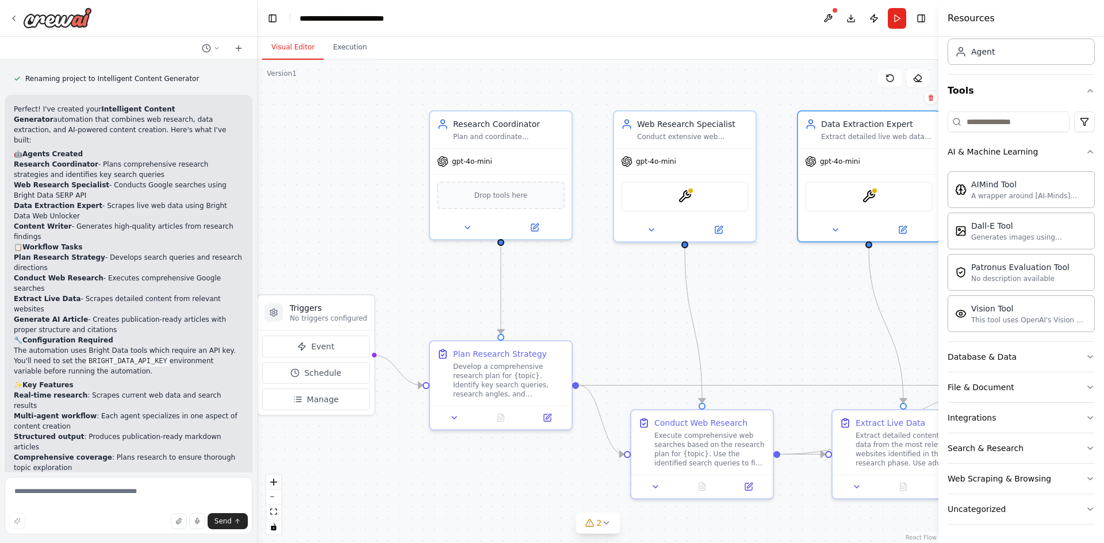
drag, startPoint x: 605, startPoint y: 286, endPoint x: 803, endPoint y: 291, distance: 197.8
click at [803, 291] on div ".deletable-edge-delete-btn { width: 20px; height: 20px; border: 0px solid #ffff…" at bounding box center [598, 302] width 681 height 484
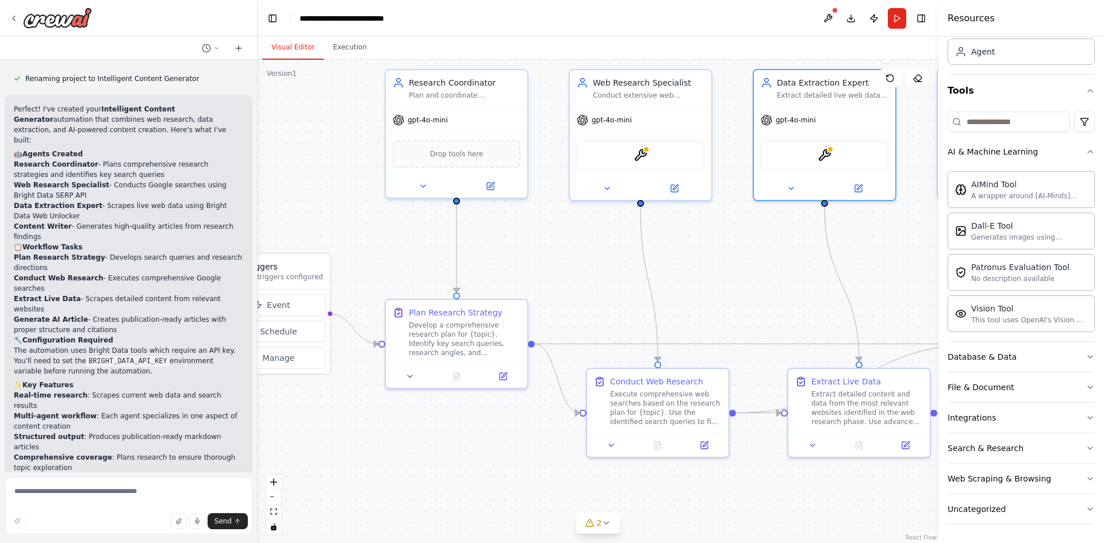
drag, startPoint x: 509, startPoint y: 261, endPoint x: 369, endPoint y: 219, distance: 147.0
click at [369, 219] on div ".deletable-edge-delete-btn { width: 20px; height: 20px; border: 0px solid #ffff…" at bounding box center [598, 302] width 681 height 484
drag, startPoint x: 632, startPoint y: 266, endPoint x: 479, endPoint y: 248, distance: 153.4
click at [479, 248] on div ".deletable-edge-delete-btn { width: 20px; height: 20px; border: 0px solid #ffff…" at bounding box center [598, 302] width 681 height 484
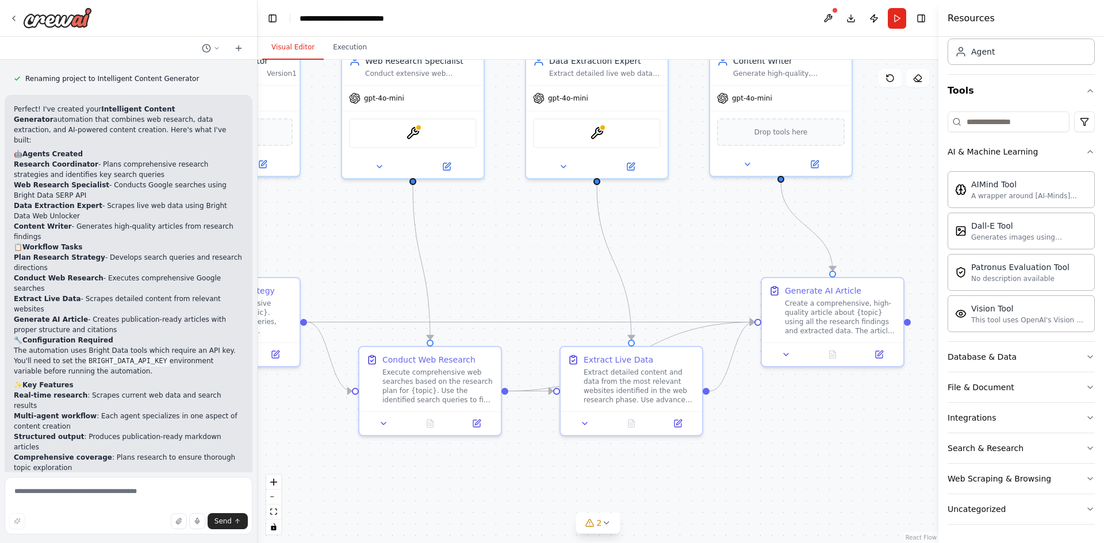
drag, startPoint x: 655, startPoint y: 278, endPoint x: 397, endPoint y: 247, distance: 260.0
click at [397, 248] on div ".deletable-edge-delete-btn { width: 20px; height: 20px; border: 0px solid #ffff…" at bounding box center [598, 302] width 681 height 484
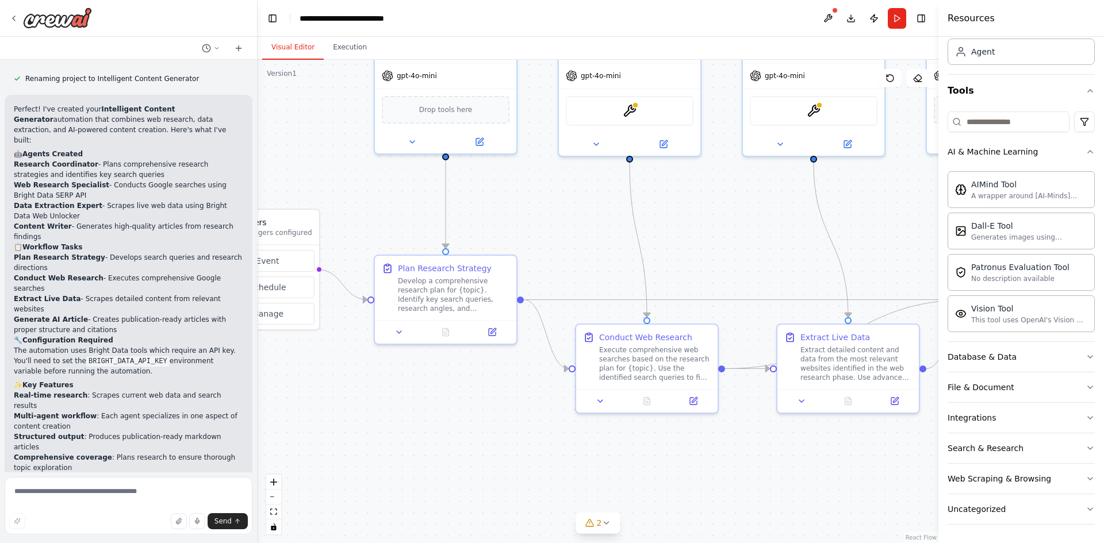
drag, startPoint x: 413, startPoint y: 247, endPoint x: 672, endPoint y: 232, distance: 259.7
click at [672, 232] on div ".deletable-edge-delete-btn { width: 20px; height: 20px; border: 0px solid #ffff…" at bounding box center [598, 302] width 681 height 484
click at [450, 309] on div "Develop a comprehensive research plan for {topic}. Identify key search queries,…" at bounding box center [454, 292] width 112 height 37
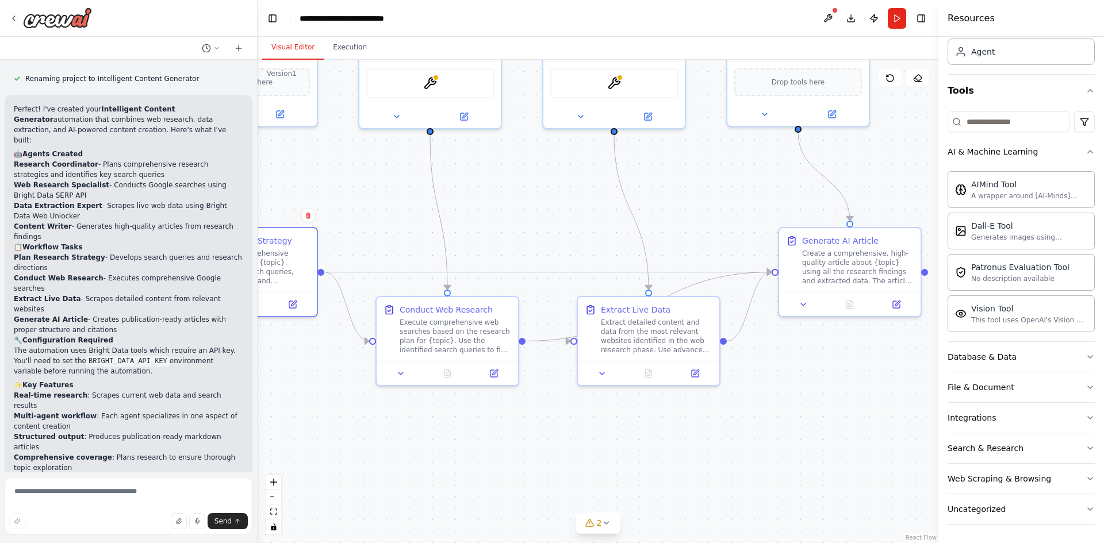
drag, startPoint x: 664, startPoint y: 248, endPoint x: 385, endPoint y: 209, distance: 282.1
click at [385, 209] on div ".deletable-edge-delete-btn { width: 20px; height: 20px; border: 0px solid #ffff…" at bounding box center [598, 302] width 681 height 484
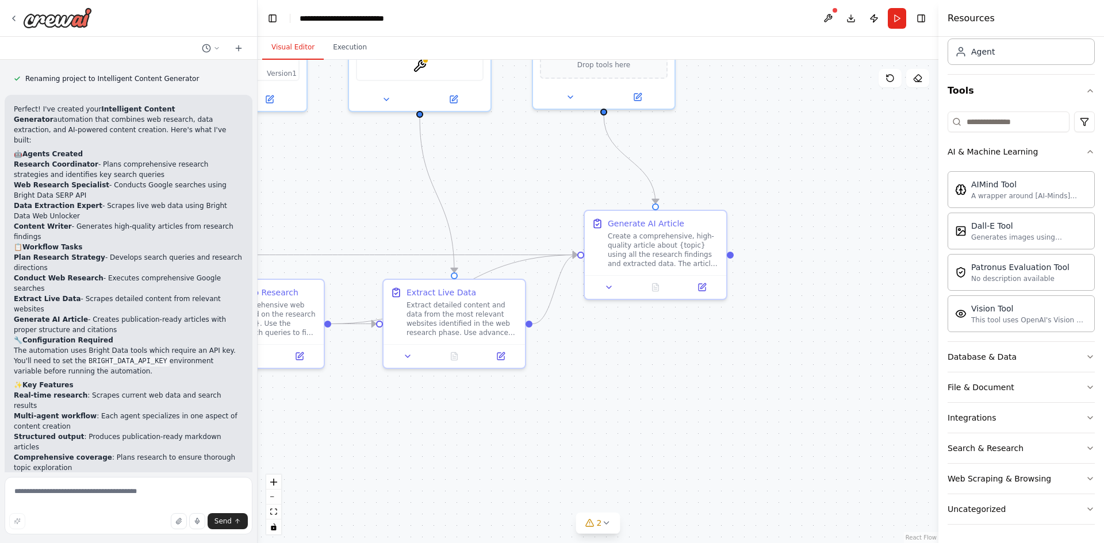
drag, startPoint x: 613, startPoint y: 222, endPoint x: 515, endPoint y: 218, distance: 99.0
click at [515, 218] on div ".deletable-edge-delete-btn { width: 20px; height: 20px; border: 0px solid #ffff…" at bounding box center [598, 302] width 681 height 484
click at [1038, 425] on button "Integrations" at bounding box center [1020, 418] width 147 height 30
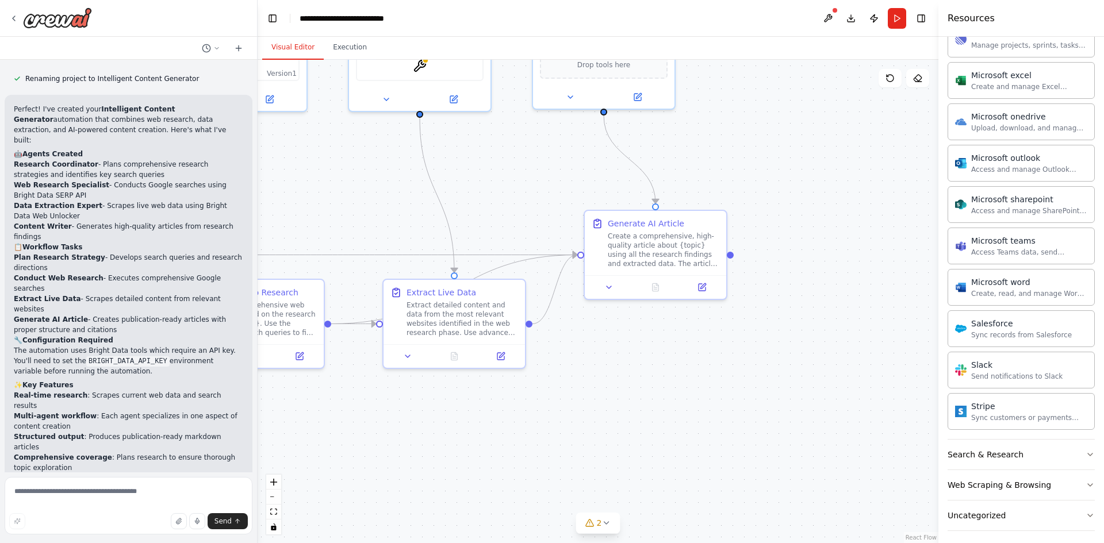
scroll to position [784, 0]
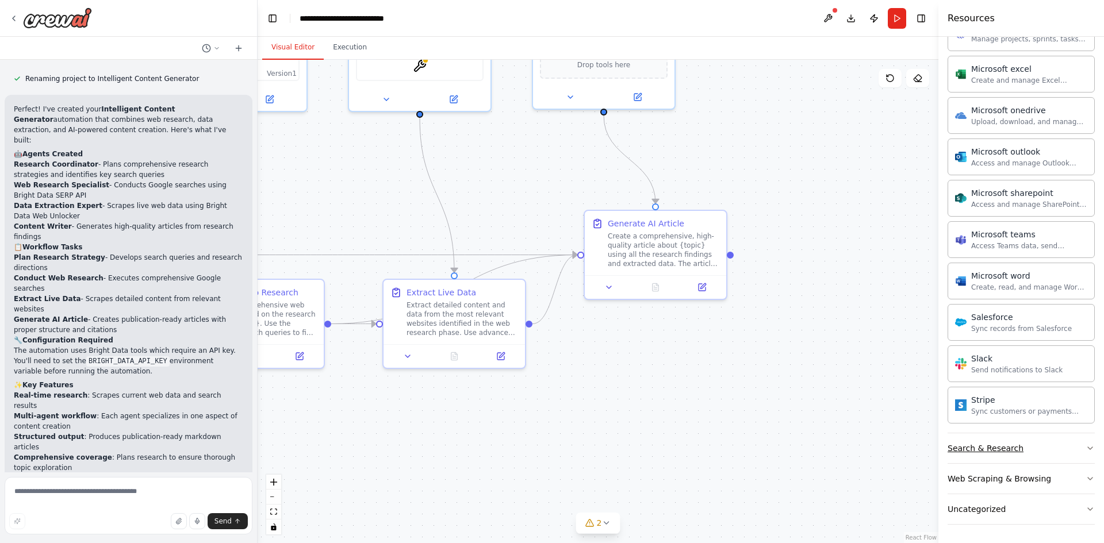
click at [1045, 448] on button "Search & Research" at bounding box center [1020, 448] width 147 height 30
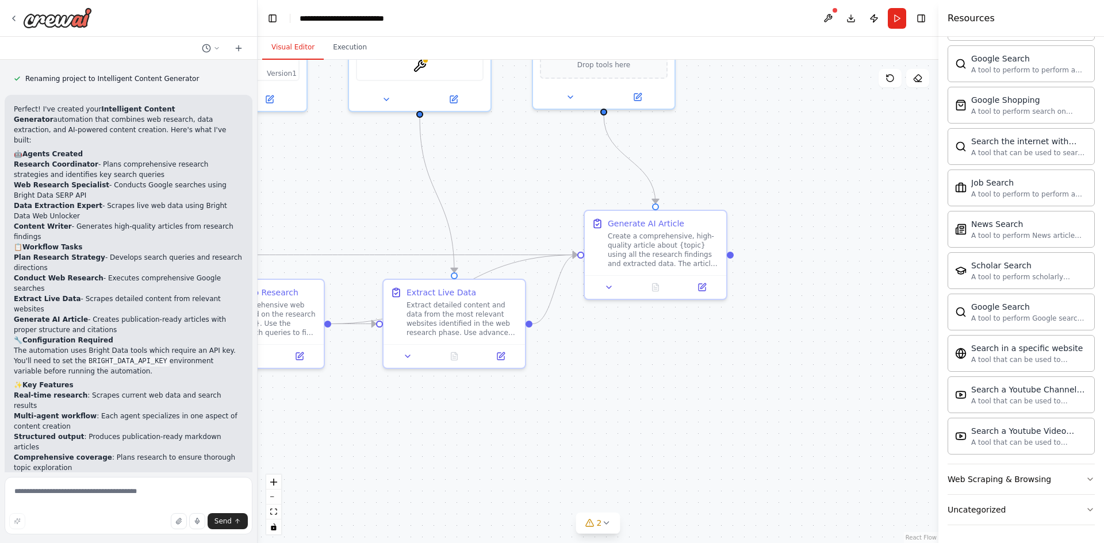
scroll to position [1372, 0]
click at [1064, 482] on button "Web Scraping & Browsing" at bounding box center [1020, 479] width 147 height 30
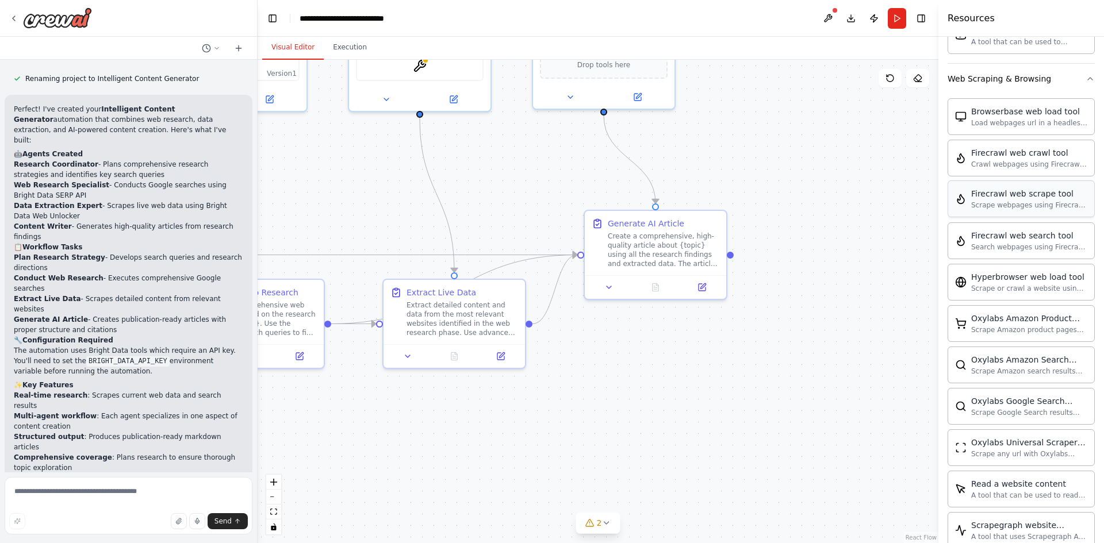
scroll to position [2002, 0]
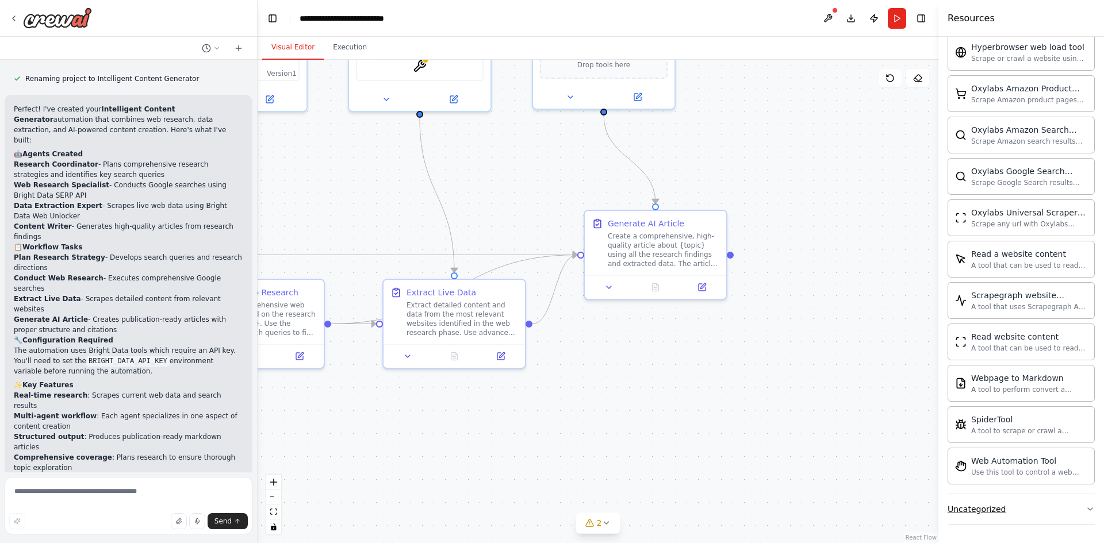
click at [1049, 513] on button "Uncategorized" at bounding box center [1020, 509] width 147 height 30
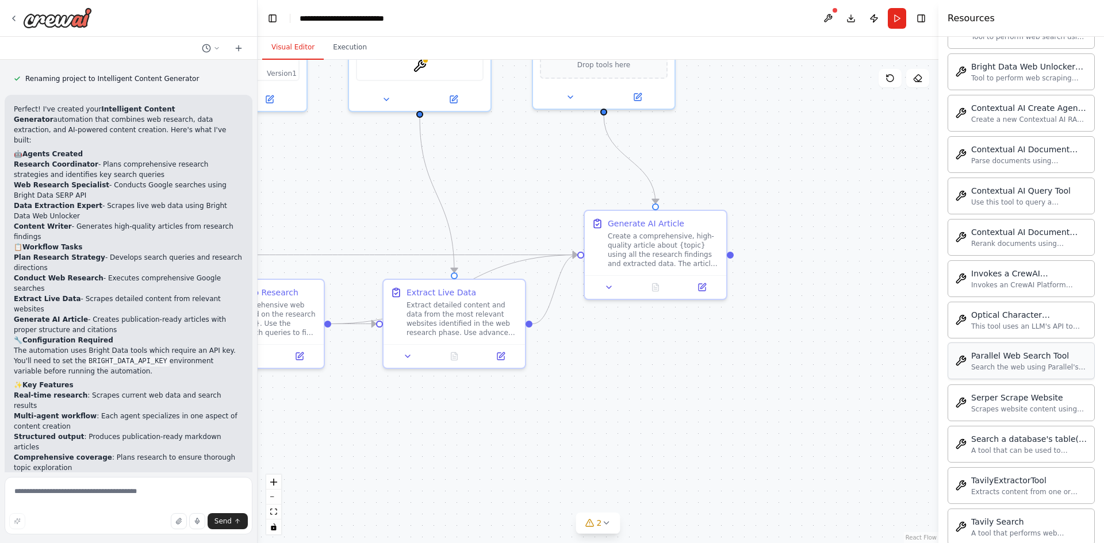
scroll to position [2633, 0]
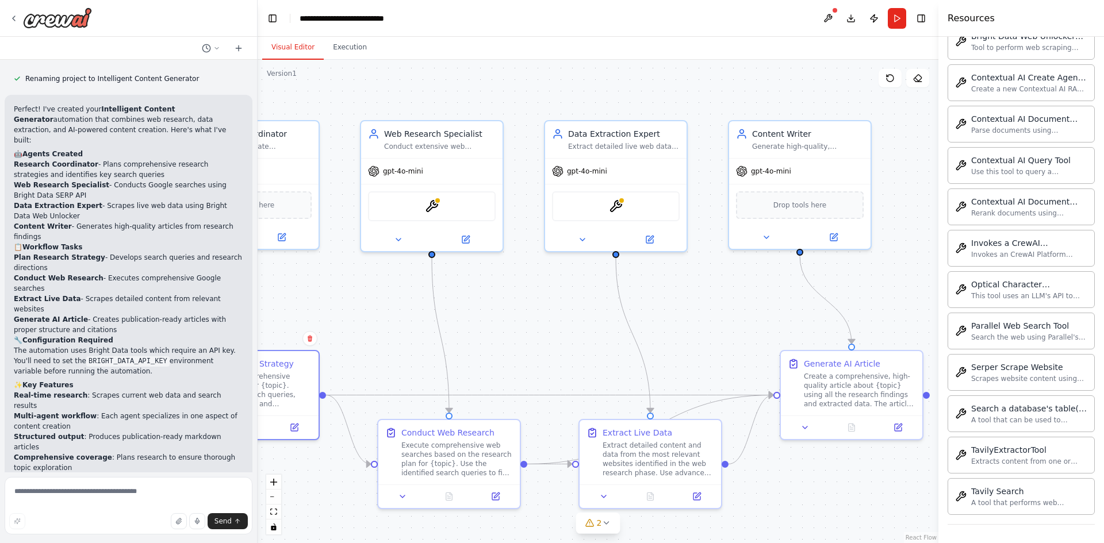
drag, startPoint x: 473, startPoint y: 189, endPoint x: 668, endPoint y: 329, distance: 240.6
click at [668, 329] on div ".deletable-edge-delete-btn { width: 20px; height: 20px; border: 0px solid #ffff…" at bounding box center [598, 302] width 681 height 484
